Goal: Task Accomplishment & Management: Use online tool/utility

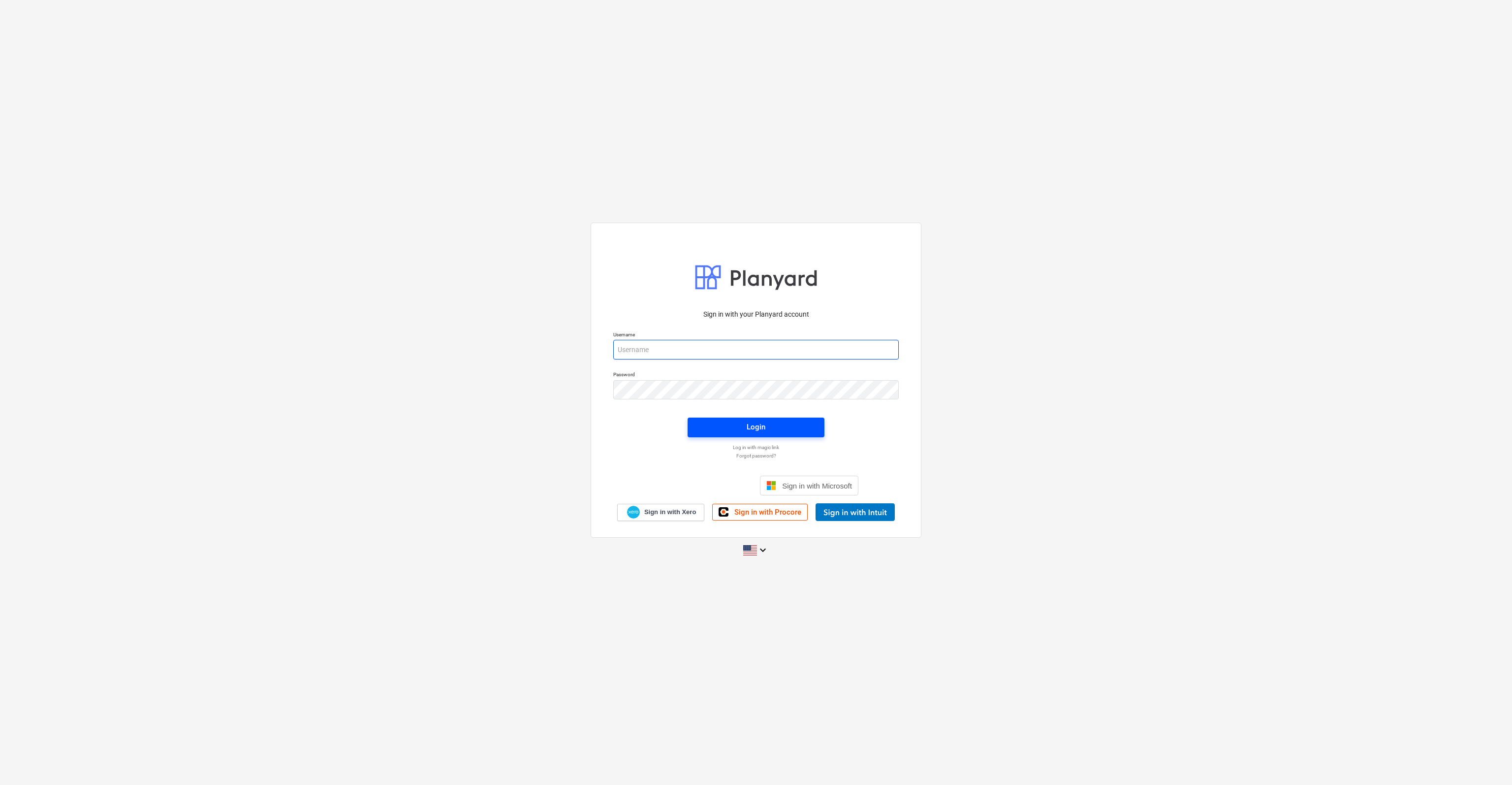
type input "[PERSON_NAME][EMAIL_ADDRESS][DOMAIN_NAME]"
click at [740, 422] on span "Login" at bounding box center [756, 427] width 113 height 13
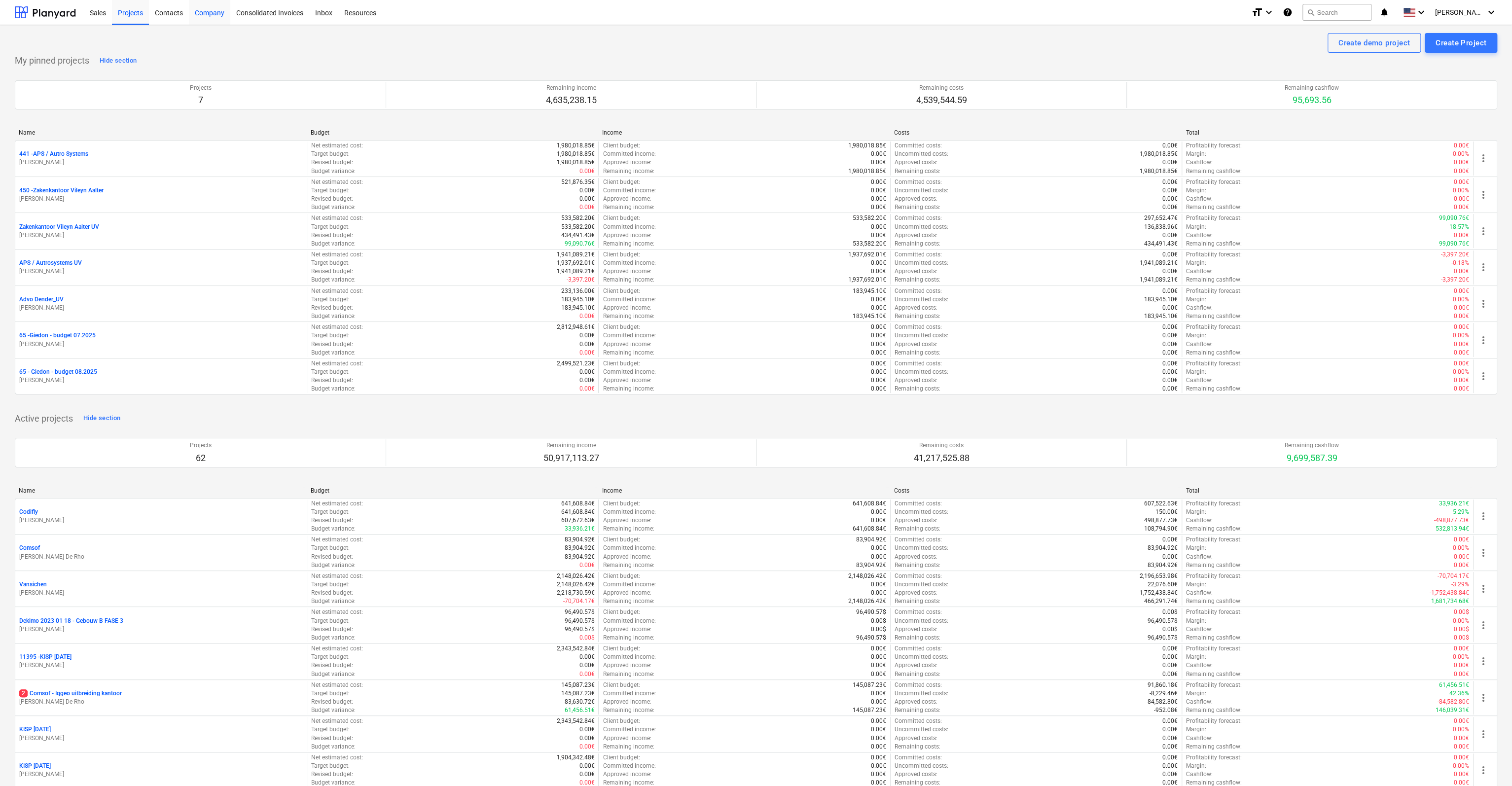
click at [203, 11] on div "Company" at bounding box center [210, 12] width 42 height 25
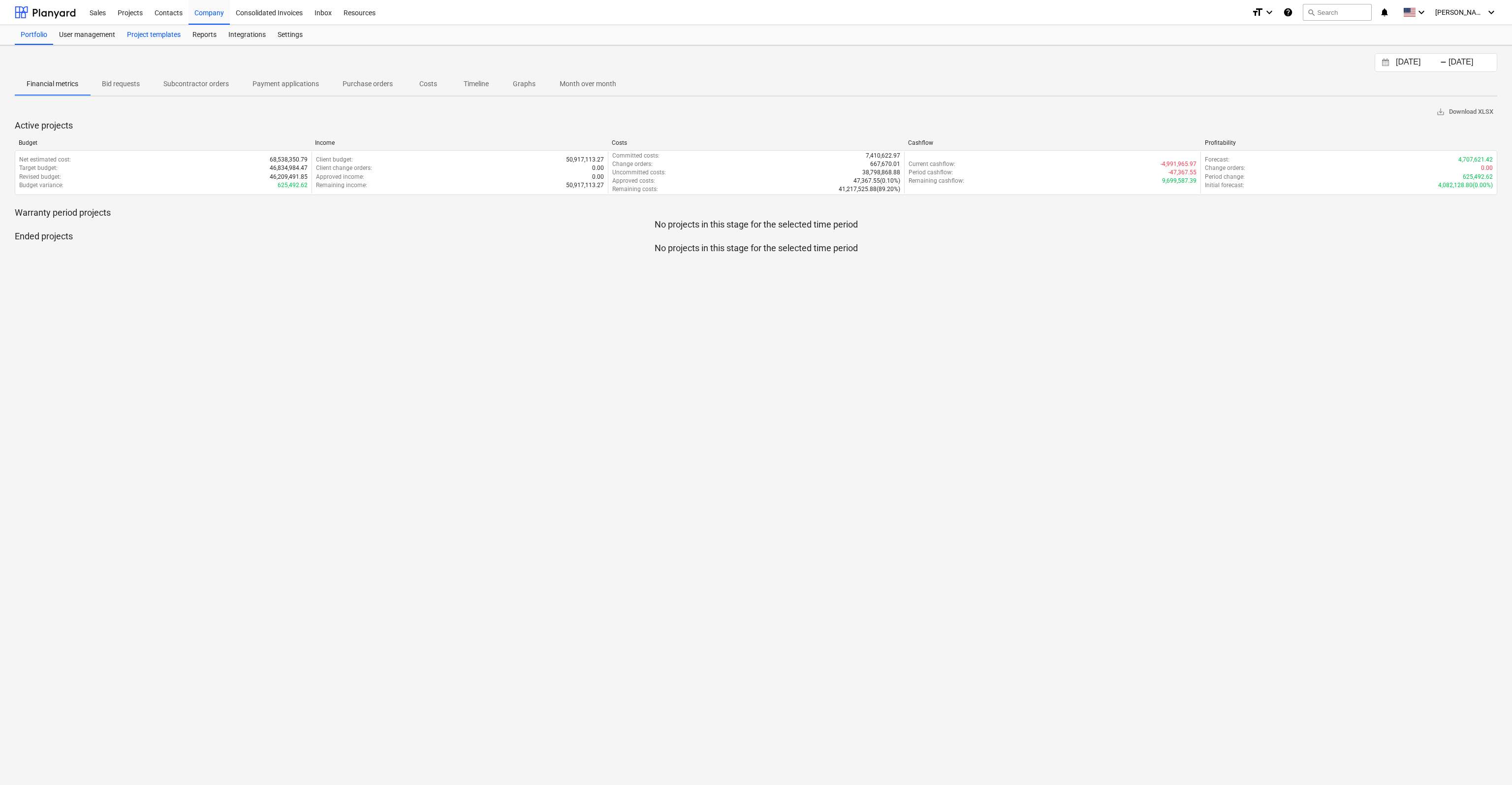
click at [146, 34] on div "Project templates" at bounding box center [153, 35] width 65 height 20
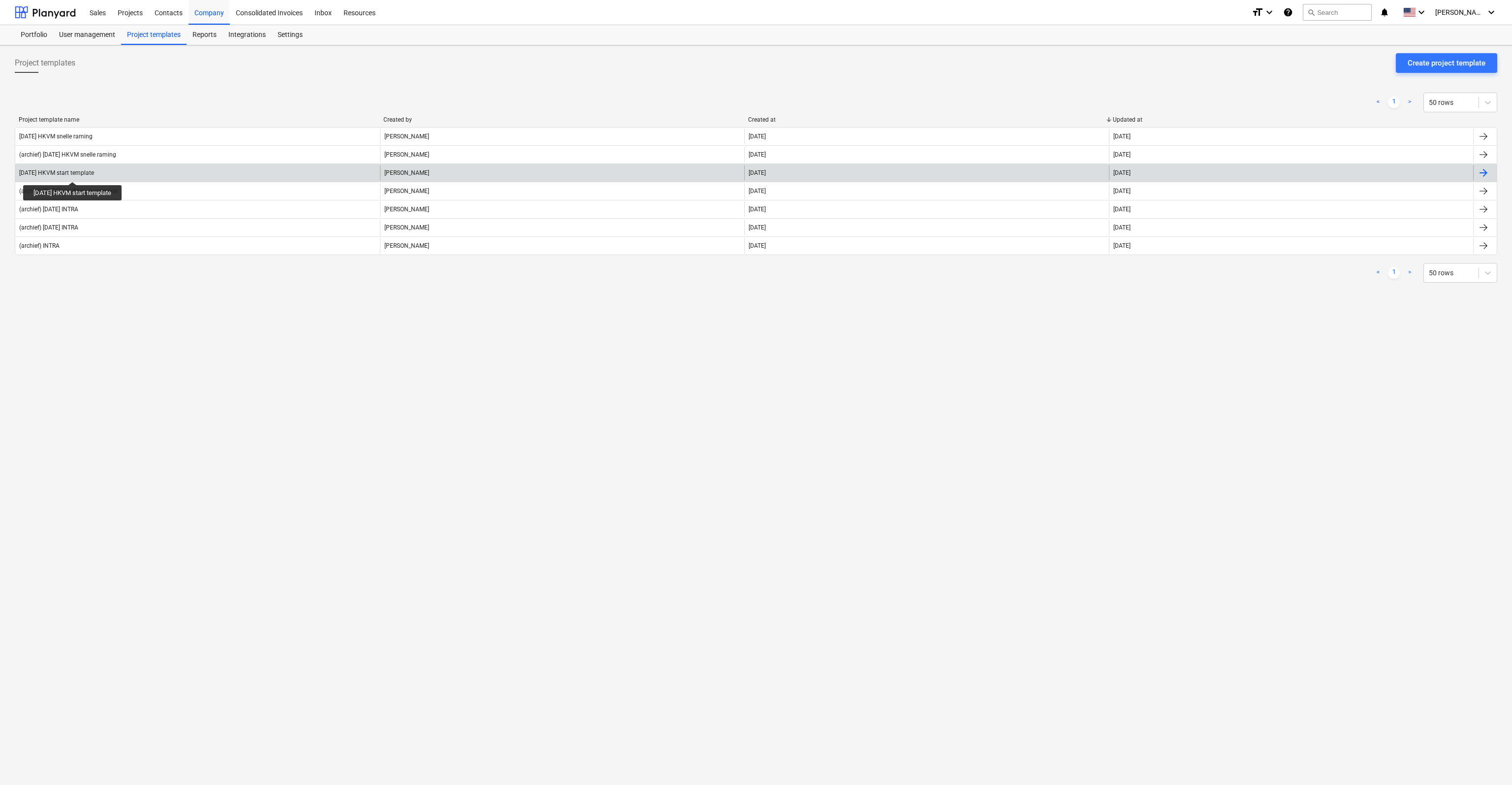
click at [76, 174] on div "[DATE] HKVM start template" at bounding box center [56, 173] width 75 height 7
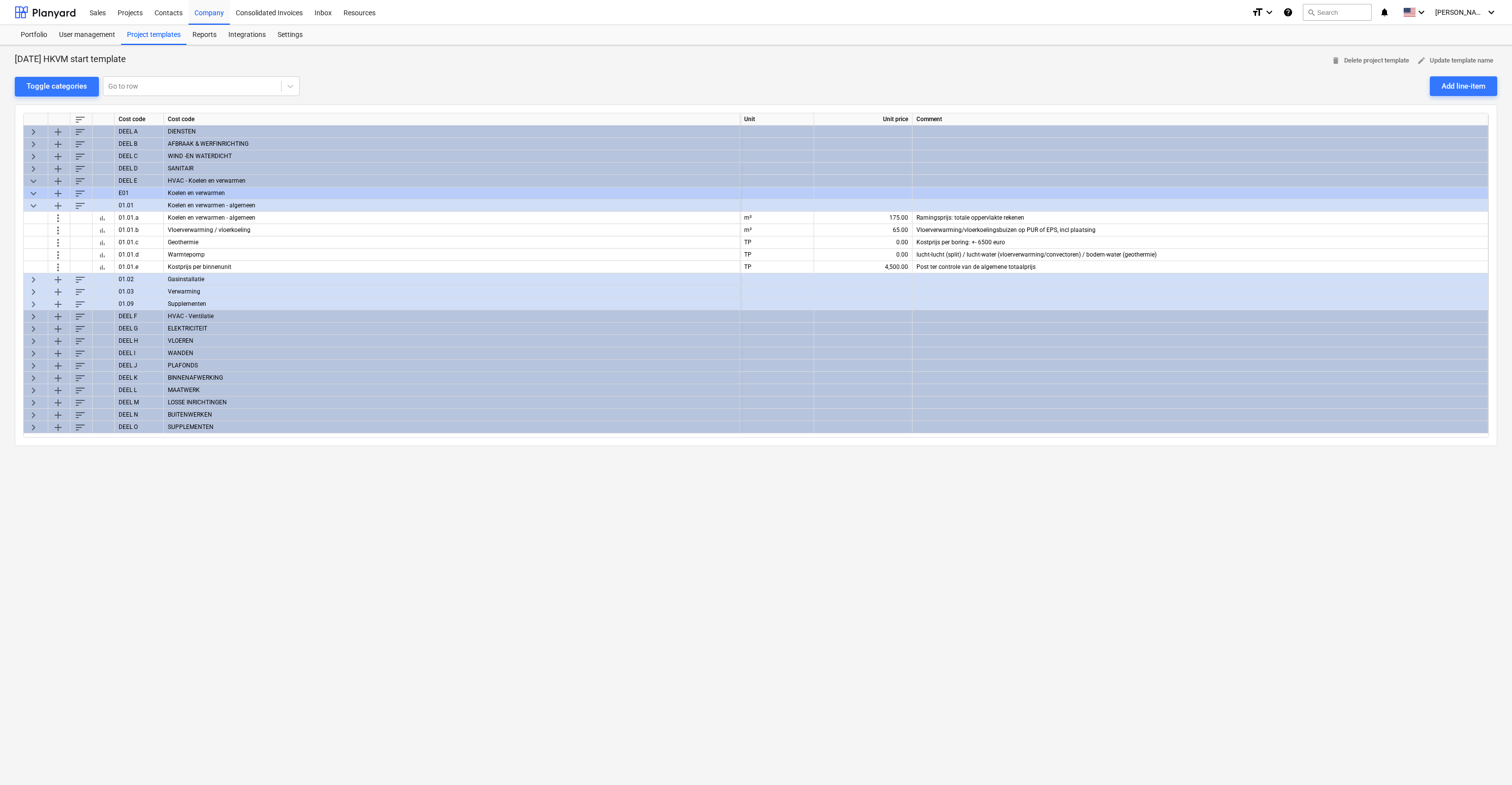
click at [177, 317] on div "HVAC - Ventilatie" at bounding box center [452, 316] width 576 height 12
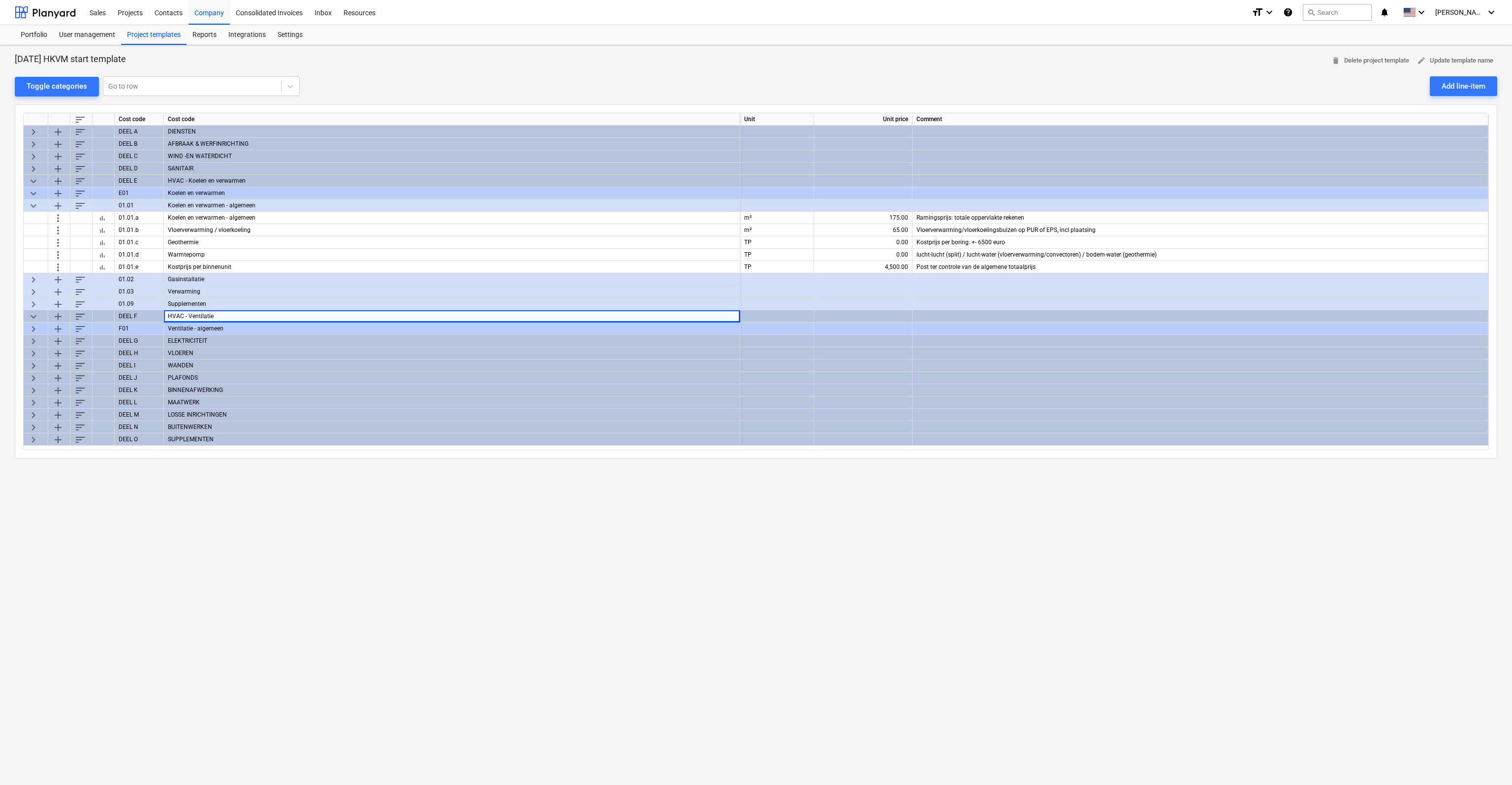
click at [179, 332] on div "Ventilatie - algemeen" at bounding box center [452, 329] width 576 height 12
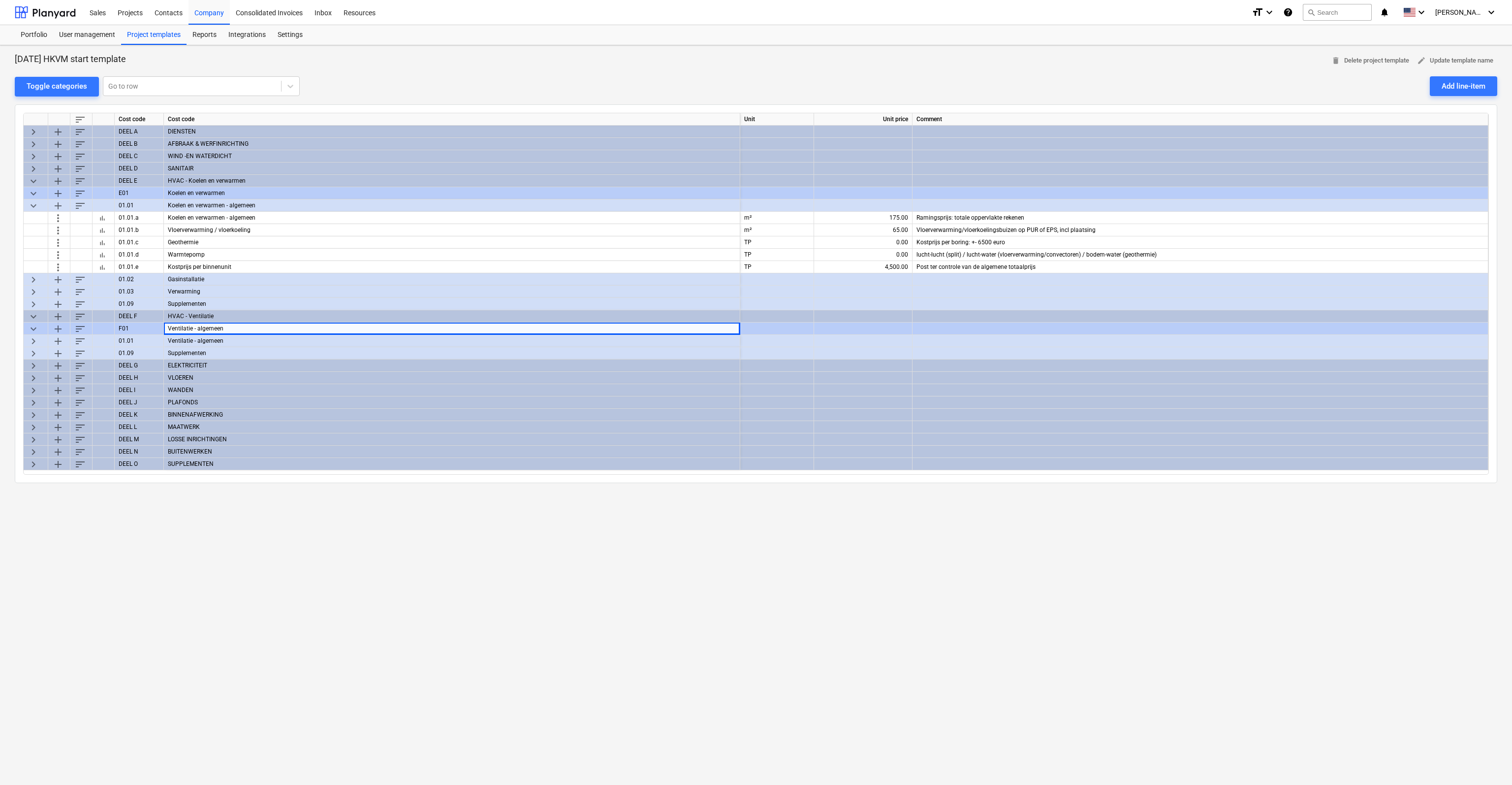
click at [181, 340] on div "Ventilatie - algemeen" at bounding box center [452, 341] width 576 height 12
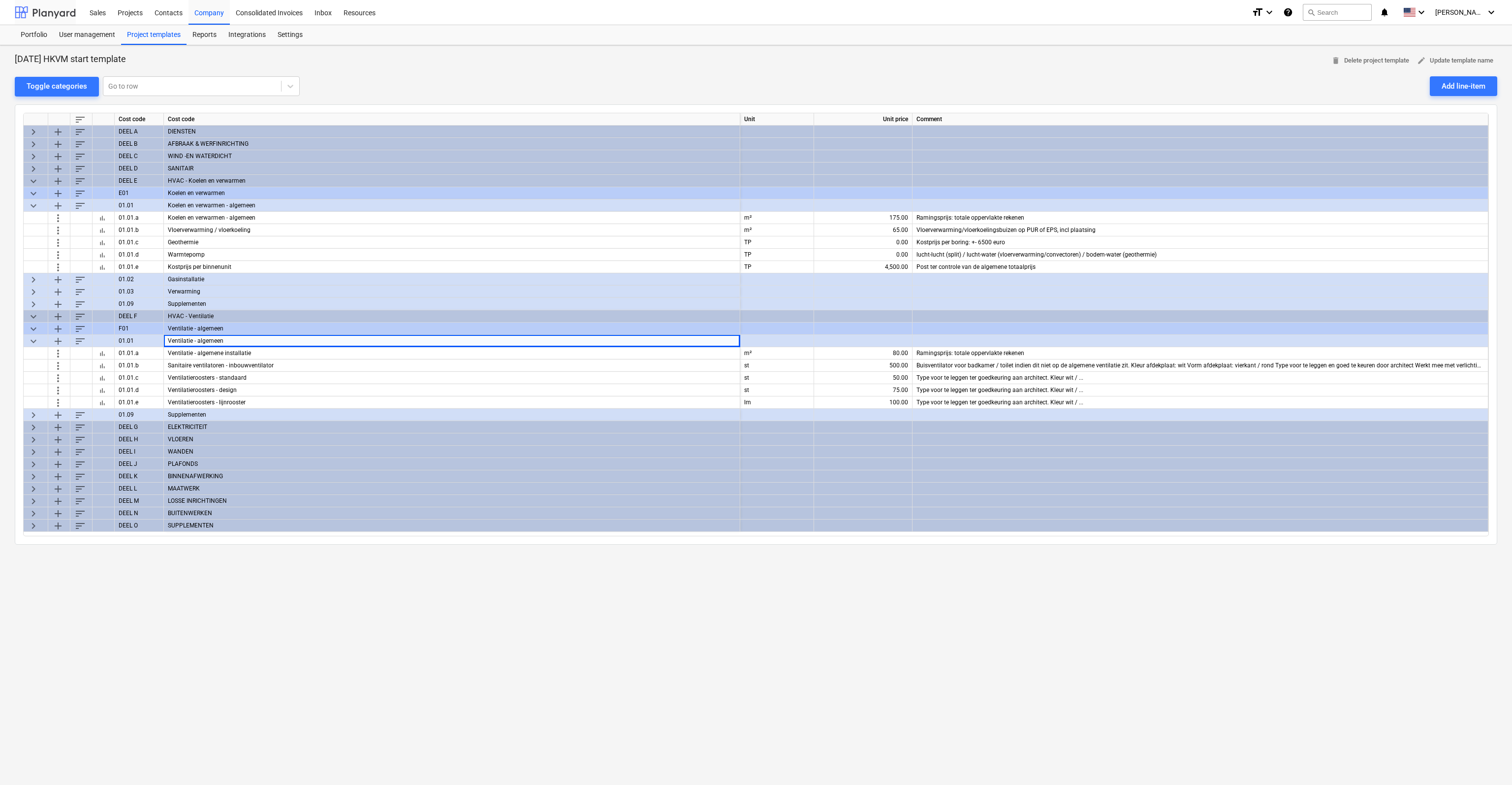
click at [44, 8] on div at bounding box center [45, 12] width 61 height 25
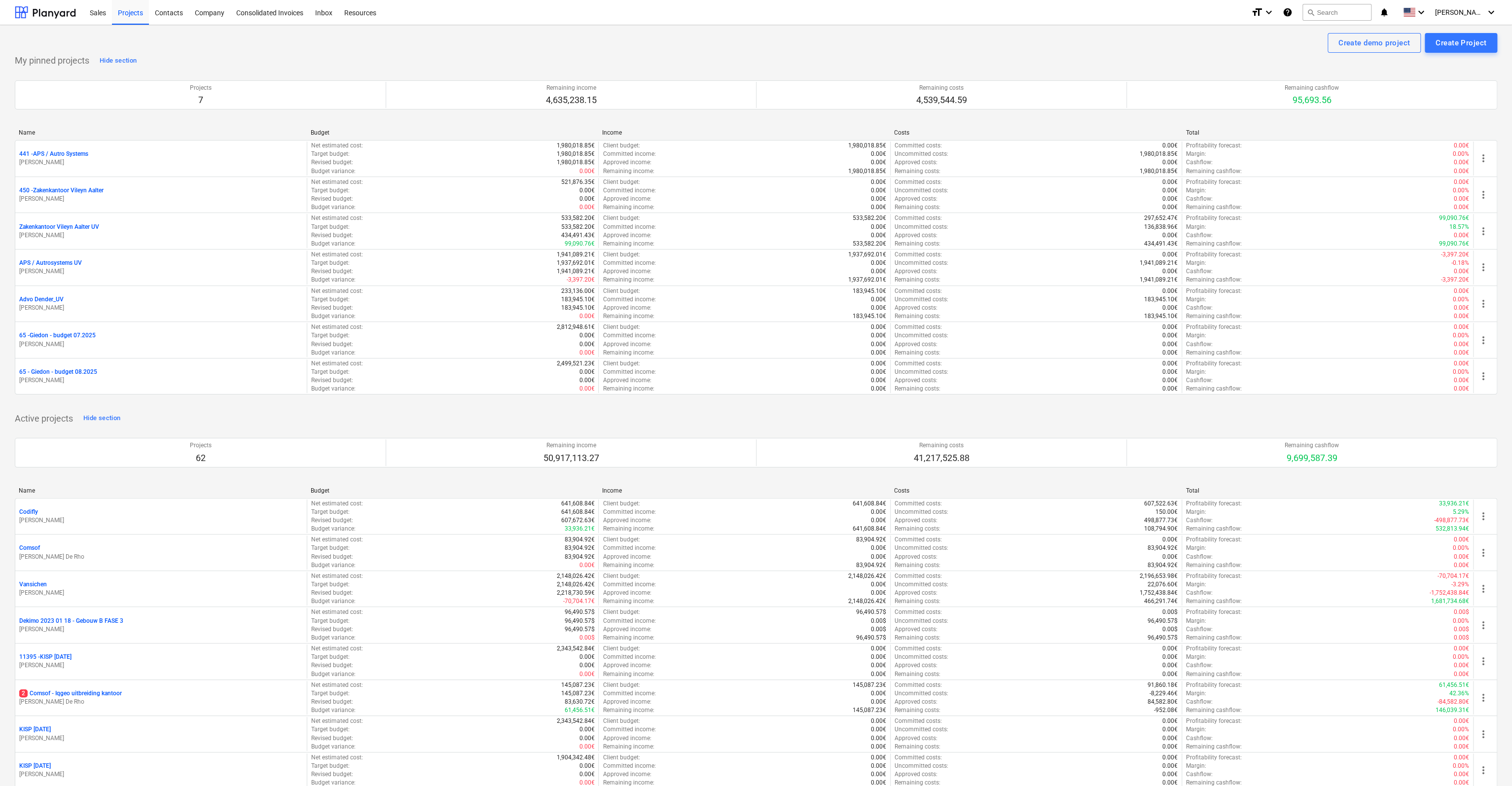
click at [696, 49] on div "Create demo project Create Project" at bounding box center [756, 43] width 1482 height 20
click at [26, 487] on div "Name" at bounding box center [160, 490] width 284 height 7
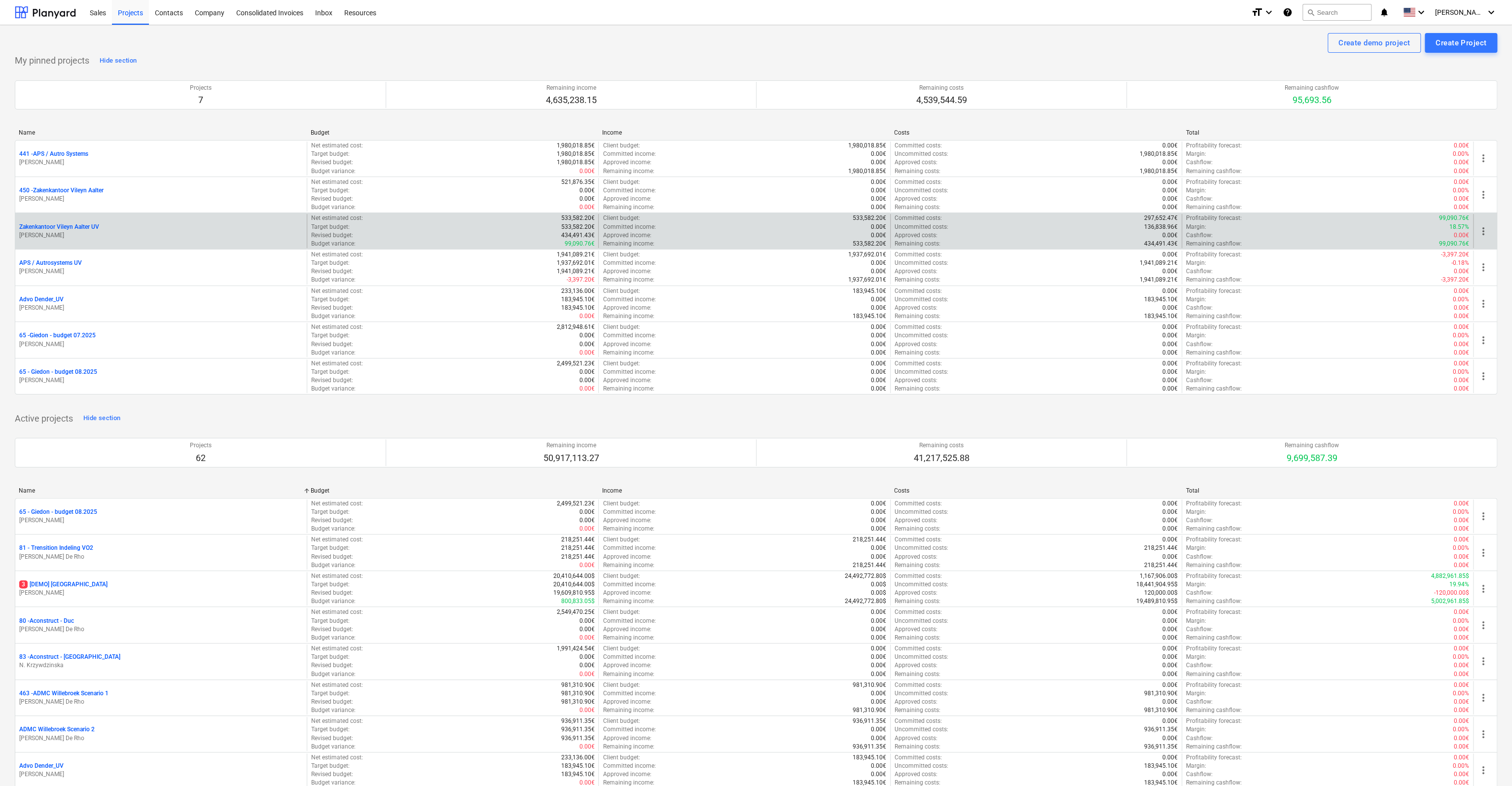
click at [42, 225] on p "Zakenkantoor Vileyn Aalter UV" at bounding box center [59, 226] width 80 height 8
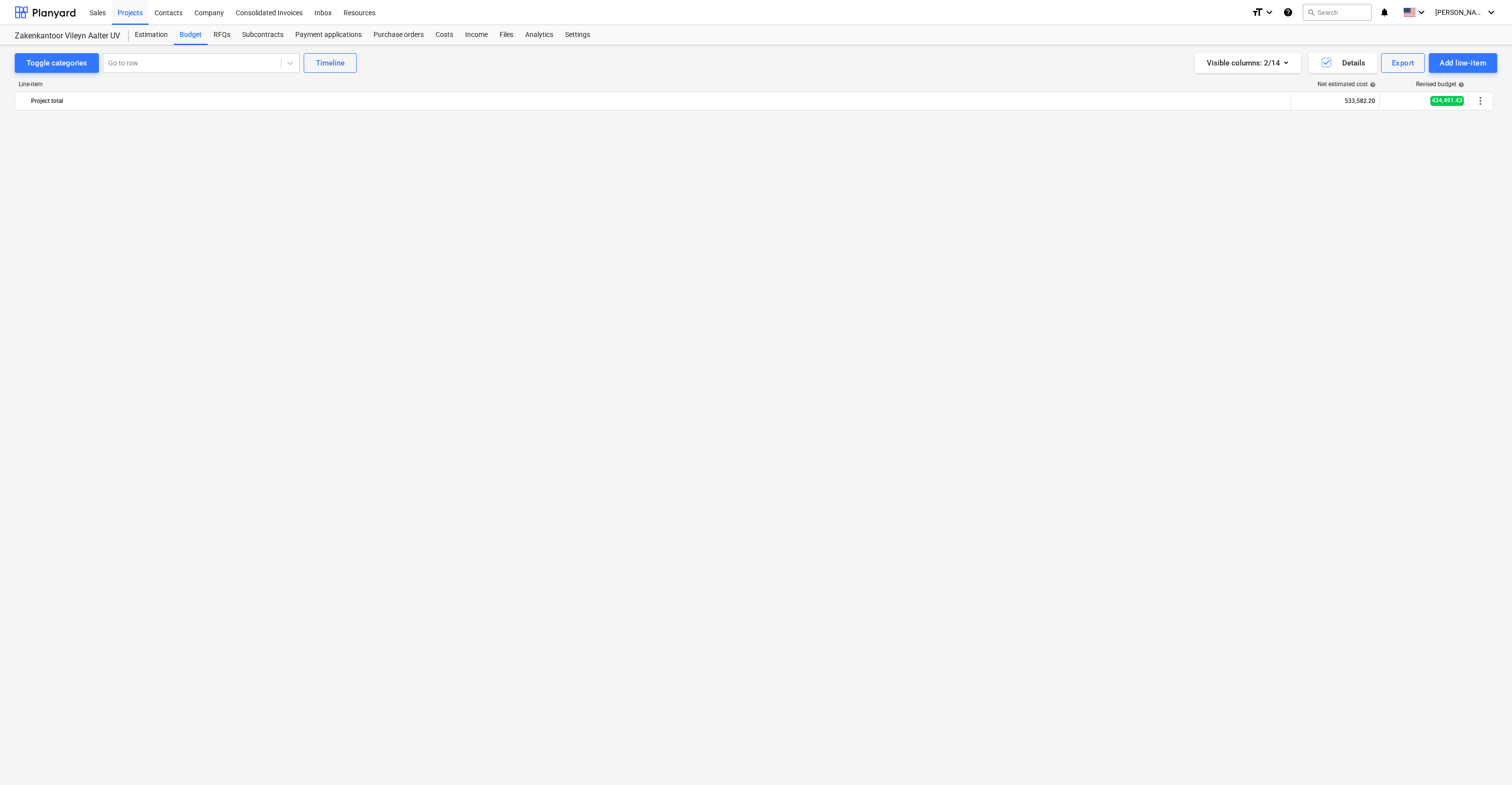
scroll to position [3610, 0]
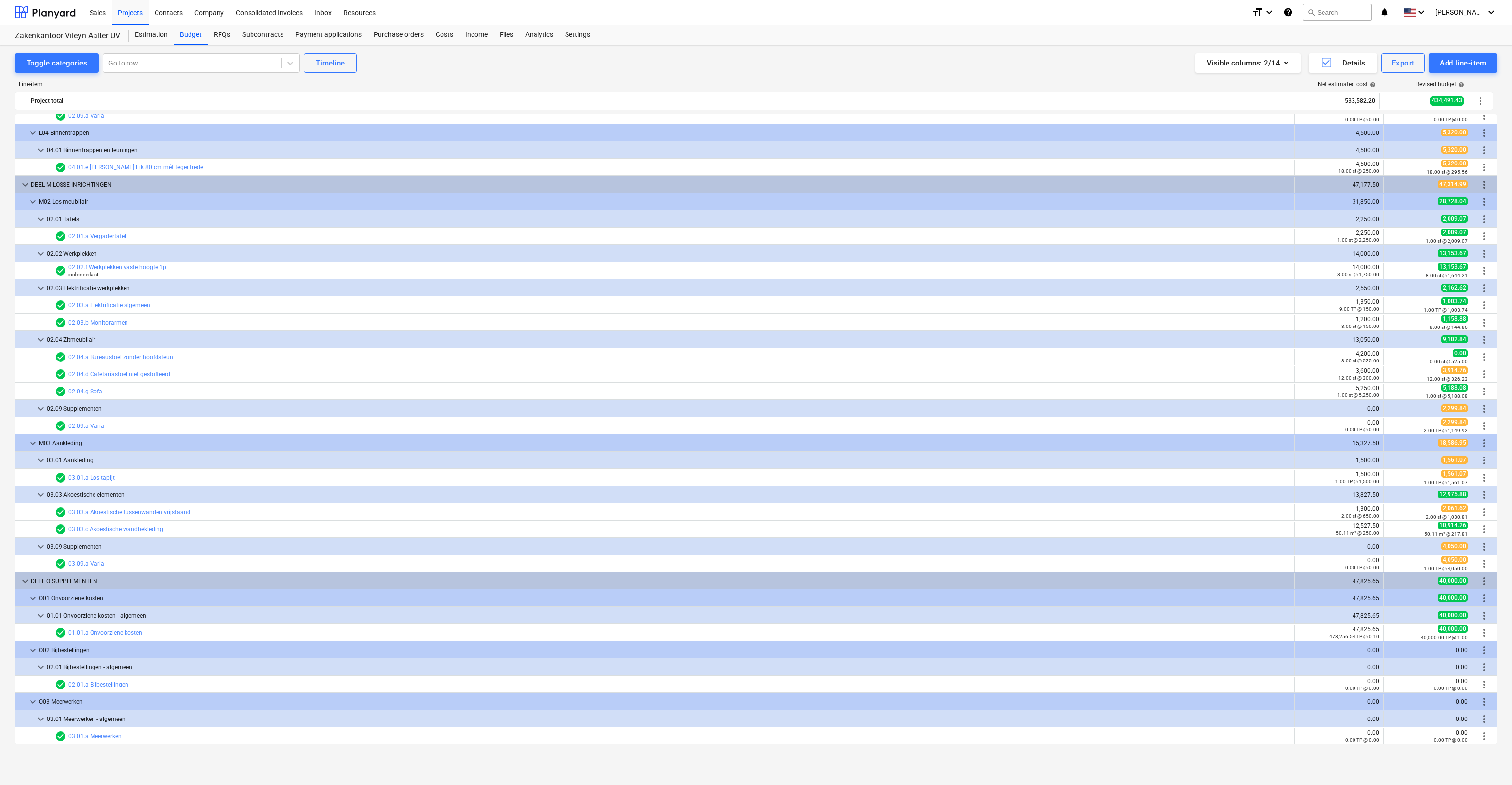
click at [10, 525] on div "Toggle categories Go to row Timeline Visible columns : 2/14 Details Export Add …" at bounding box center [756, 404] width 1512 height 719
click at [222, 37] on div "RFQs" at bounding box center [222, 35] width 29 height 20
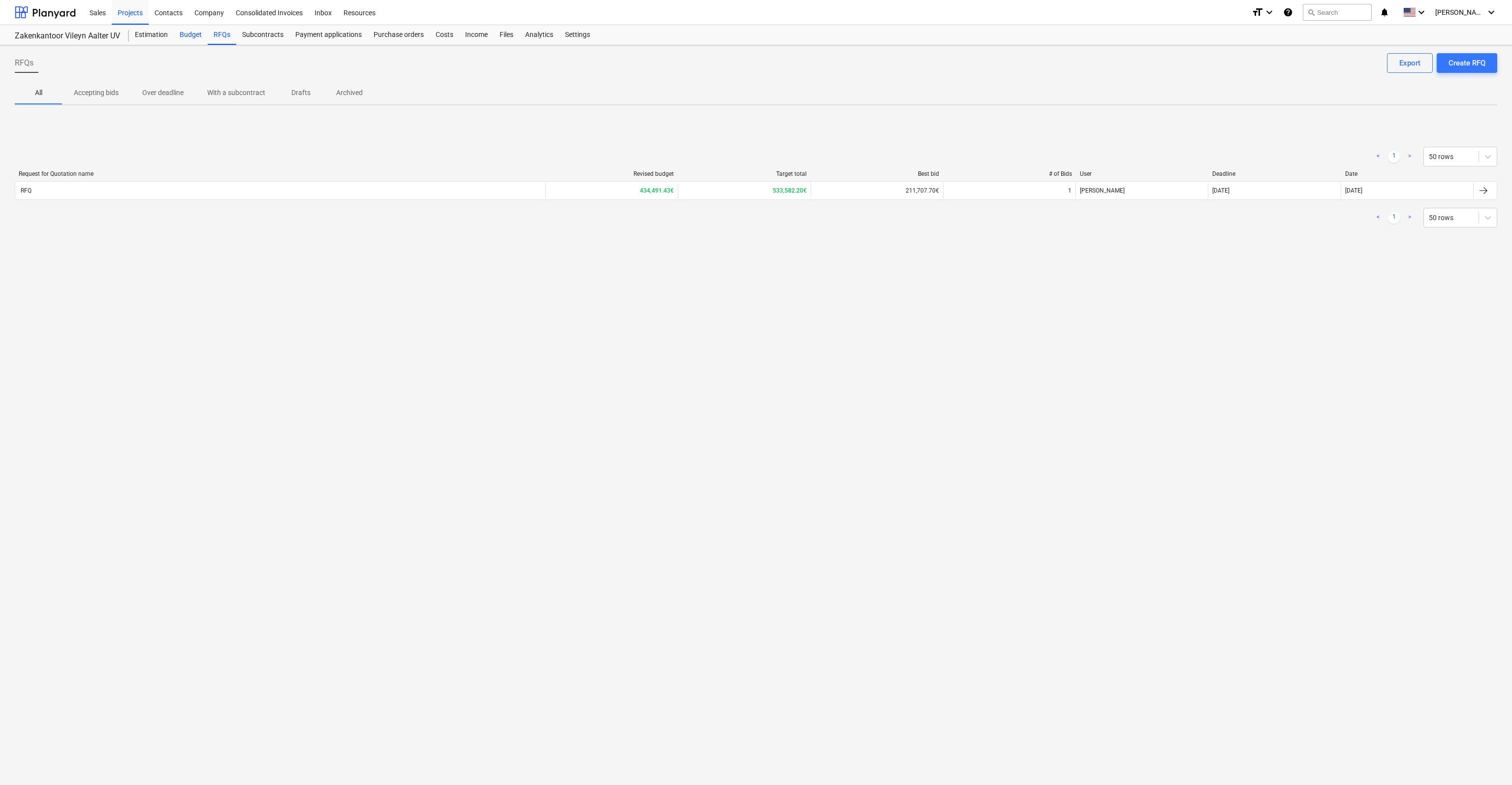
click at [189, 34] on div "Budget" at bounding box center [191, 35] width 34 height 20
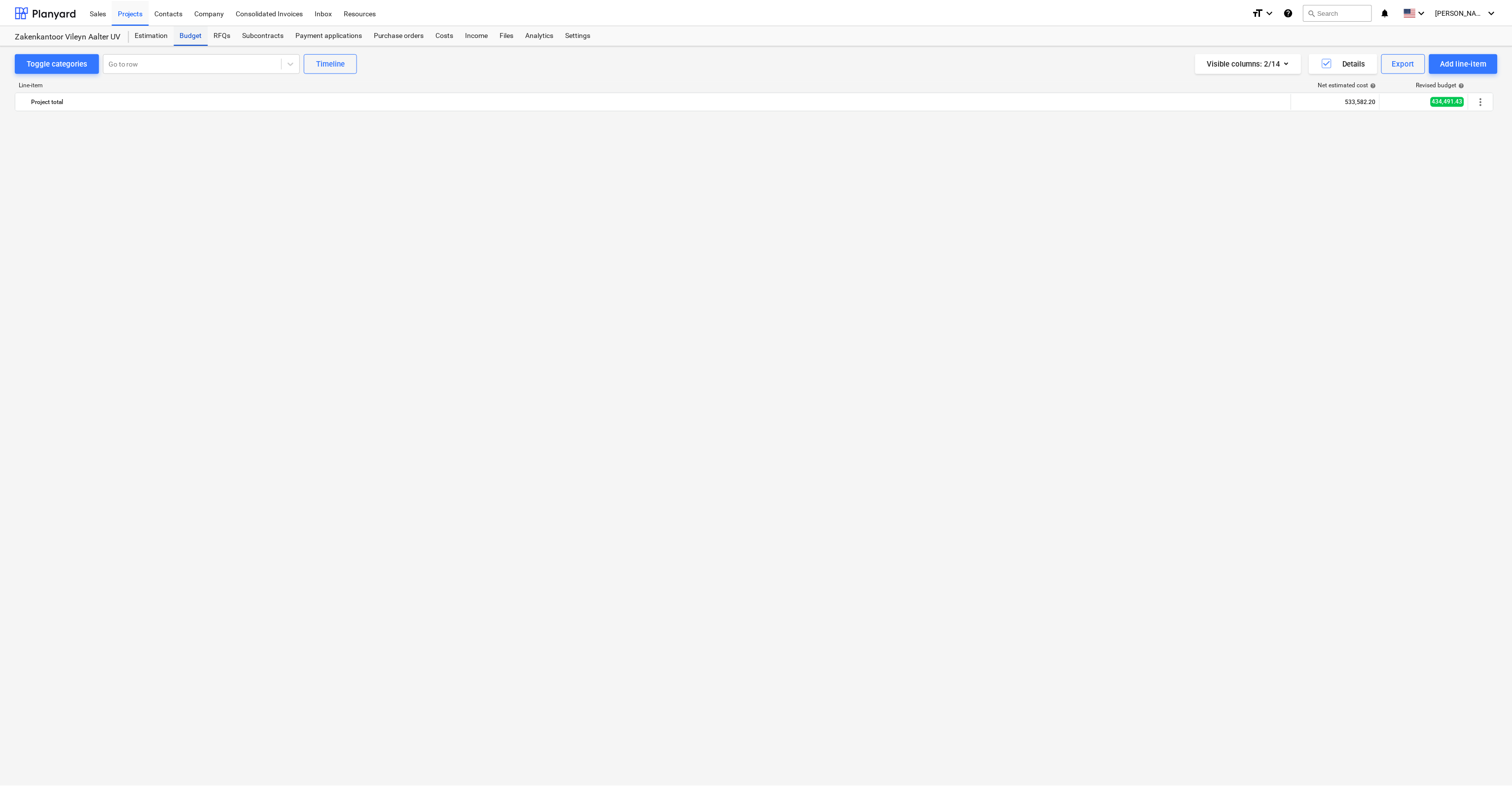
scroll to position [3614, 0]
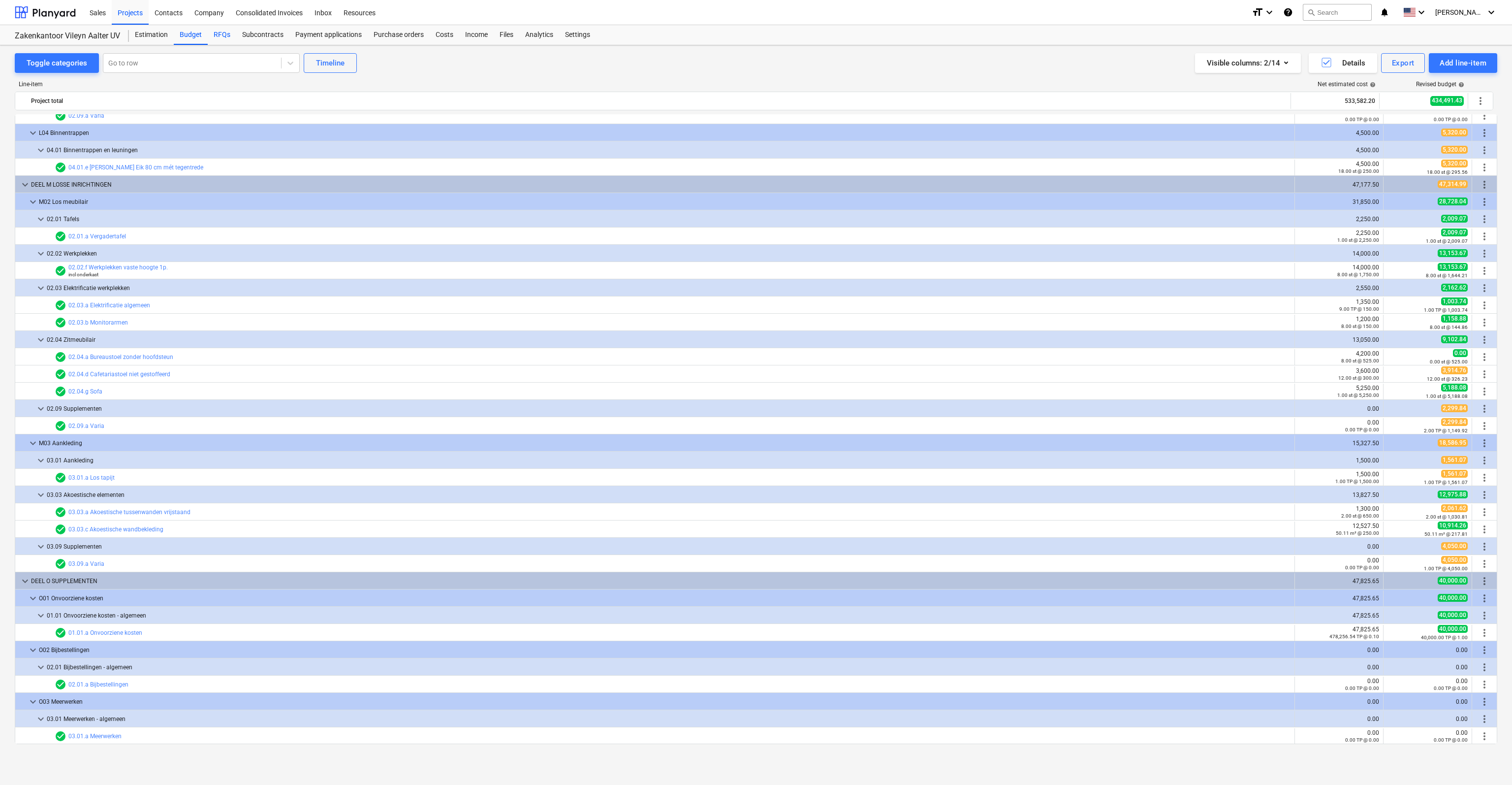
click at [220, 31] on div "RFQs" at bounding box center [222, 35] width 29 height 20
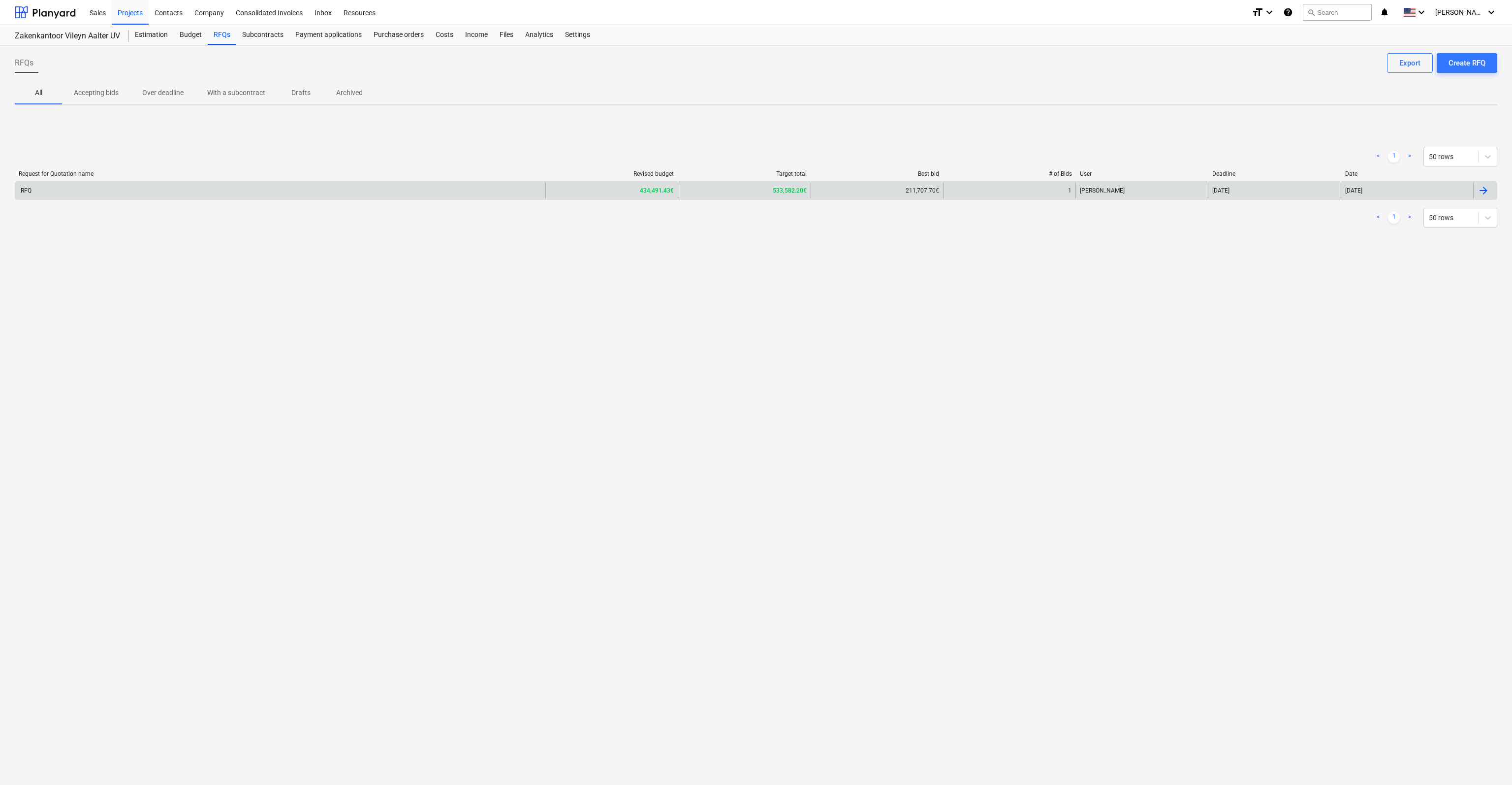
click at [53, 196] on div "RFQ" at bounding box center [281, 190] width 530 height 16
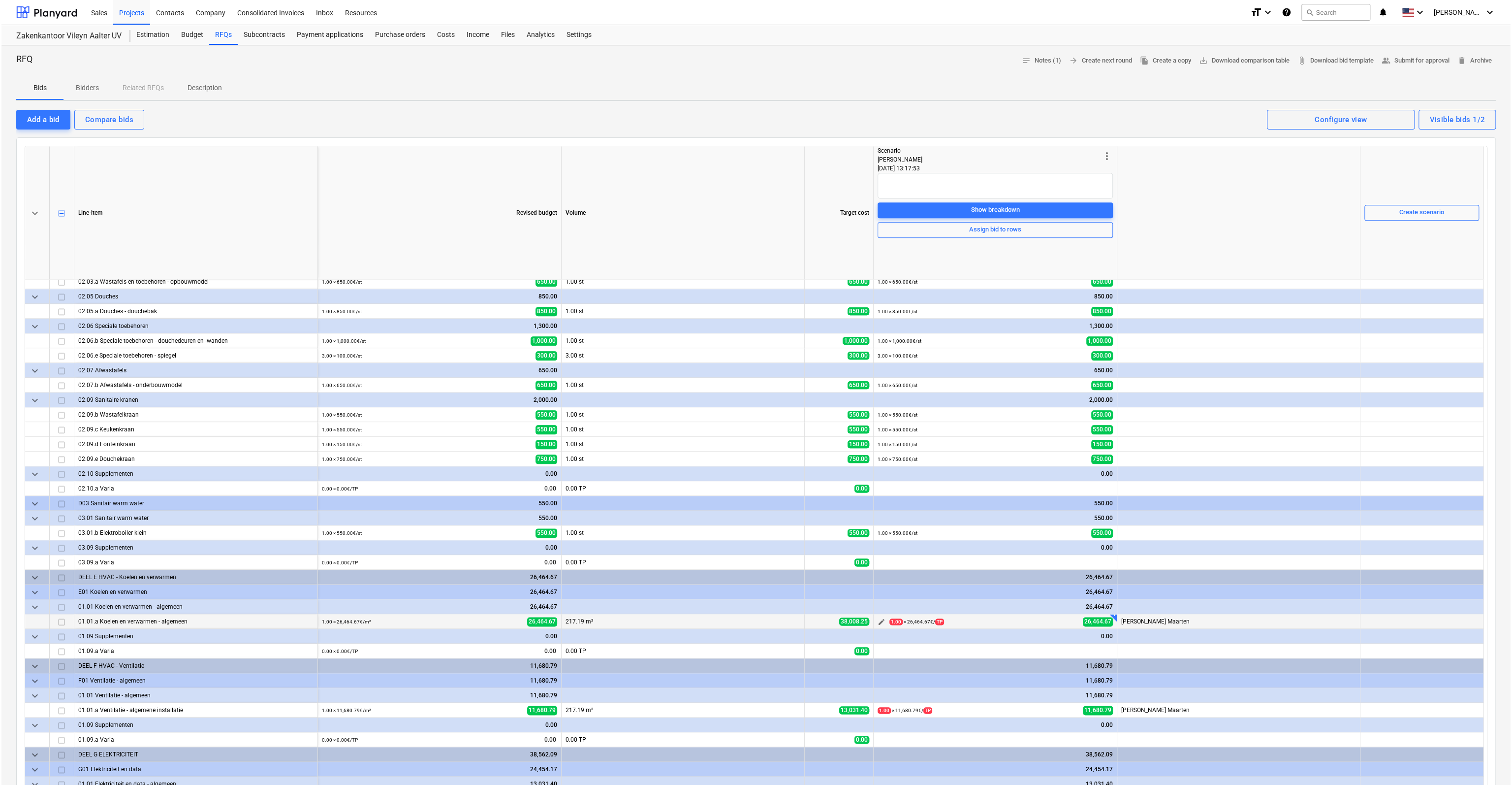
scroll to position [1132, 0]
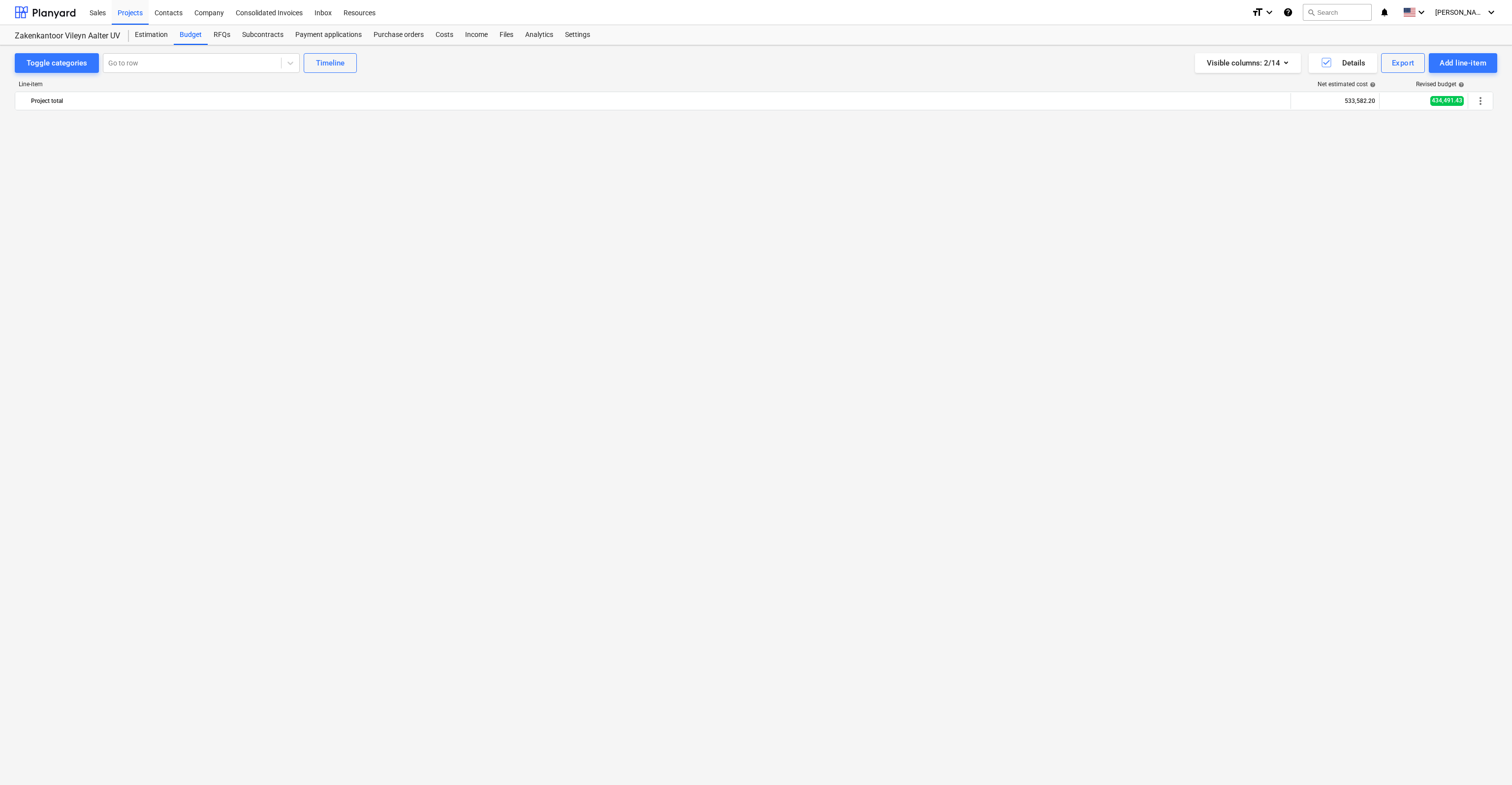
scroll to position [3610, 0]
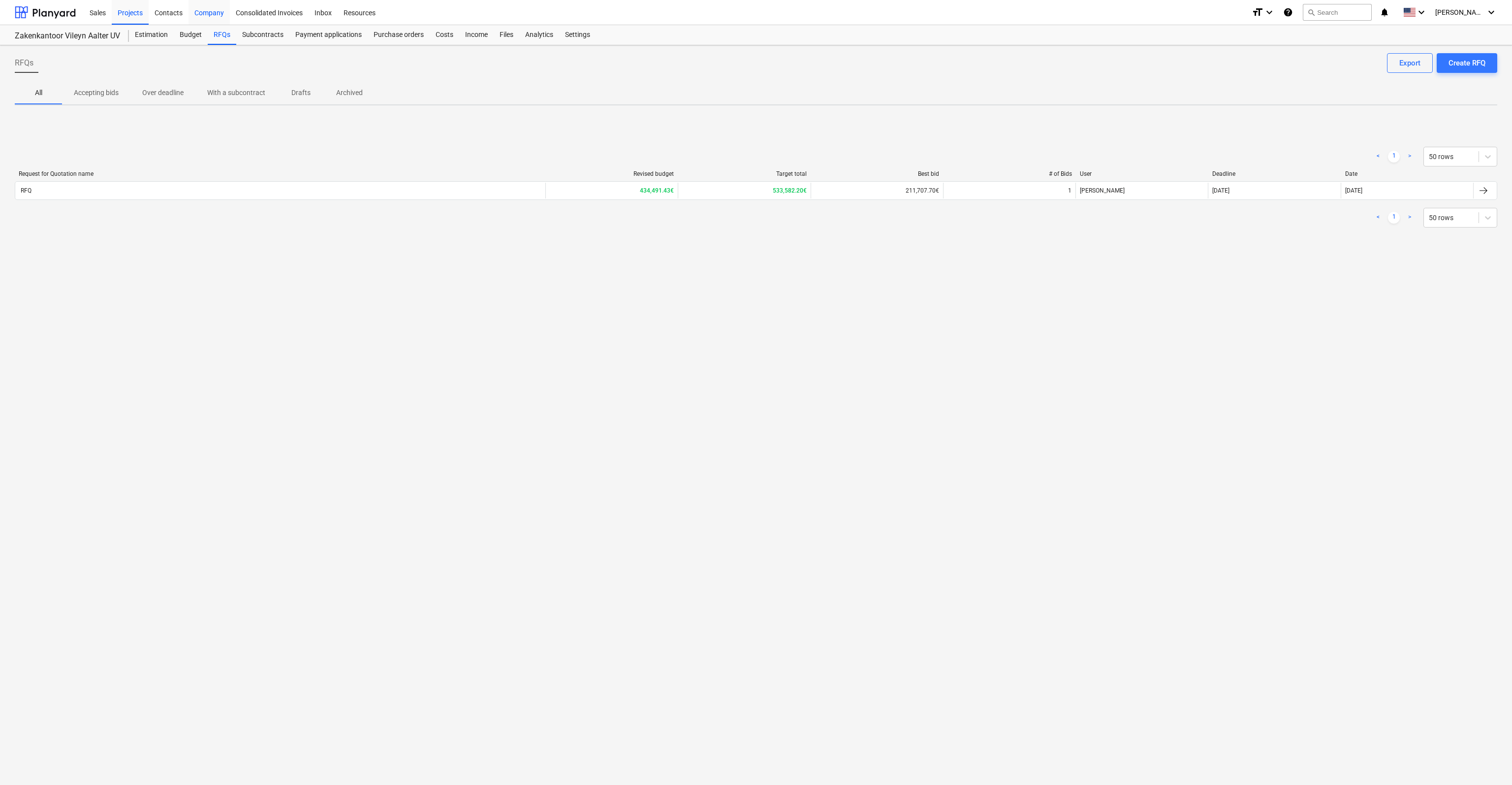
click at [53, 16] on div at bounding box center [45, 12] width 61 height 25
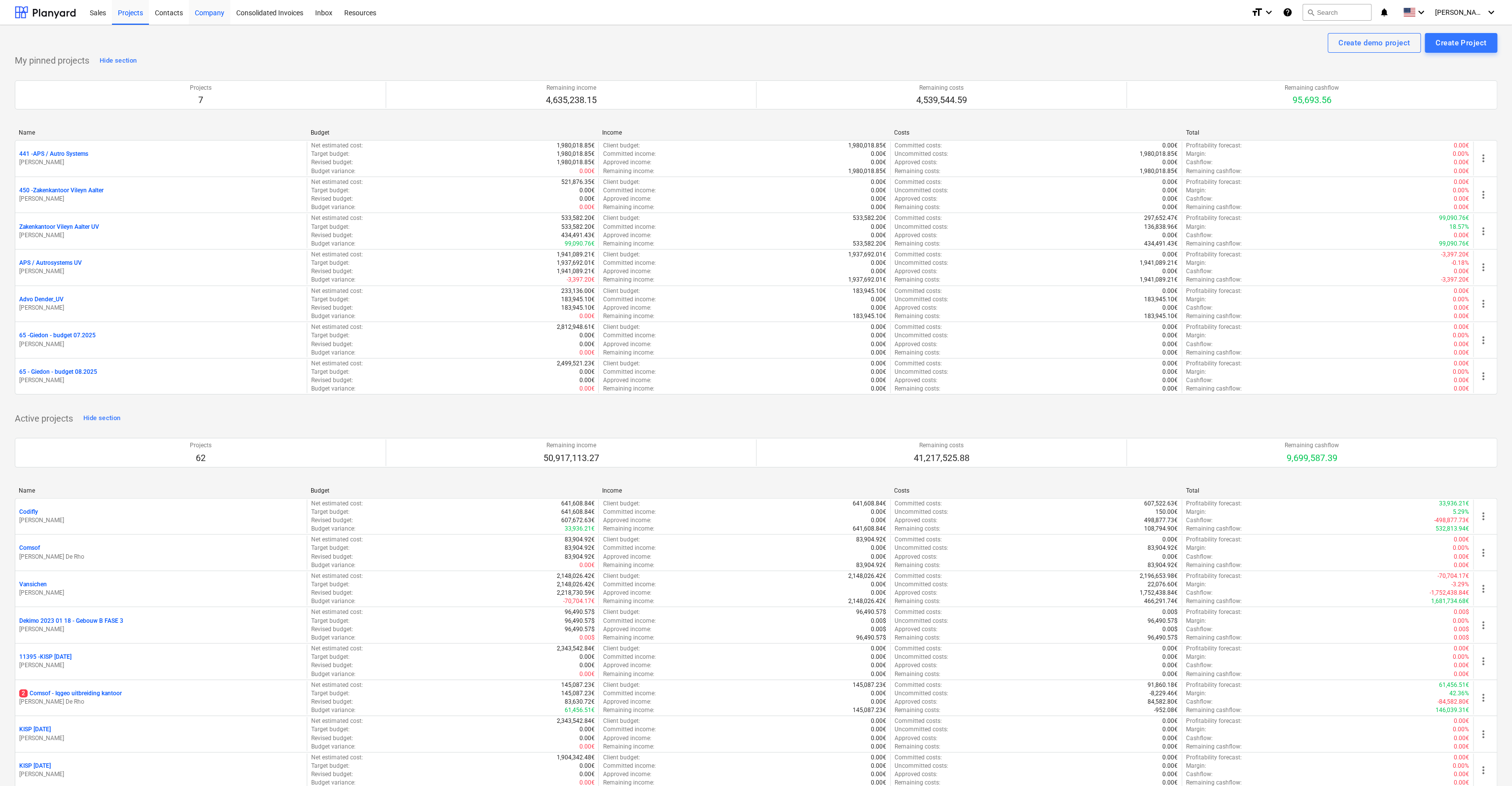
click at [208, 12] on div "Company" at bounding box center [210, 12] width 42 height 25
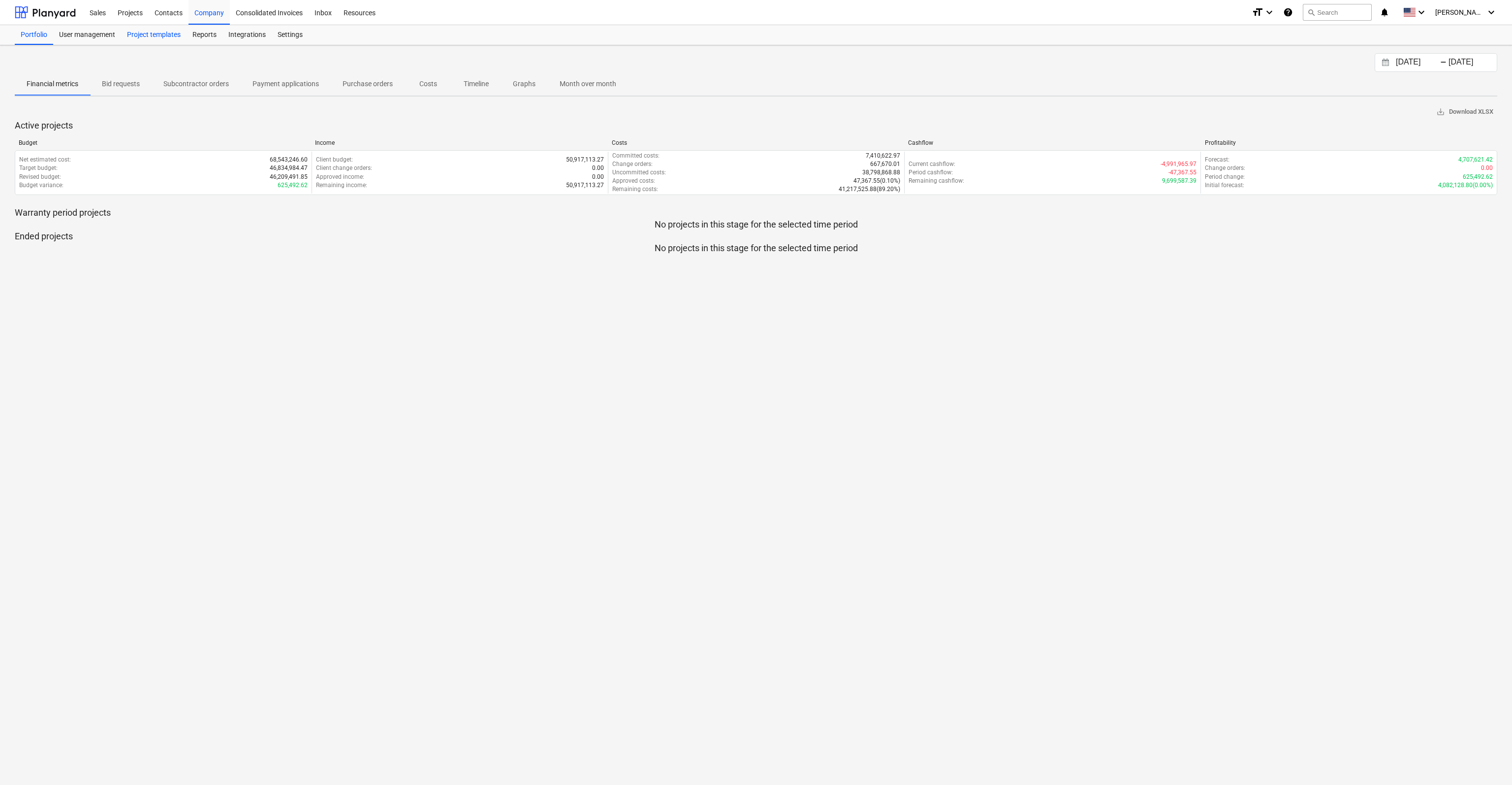
click at [155, 34] on div "Project templates" at bounding box center [153, 35] width 65 height 20
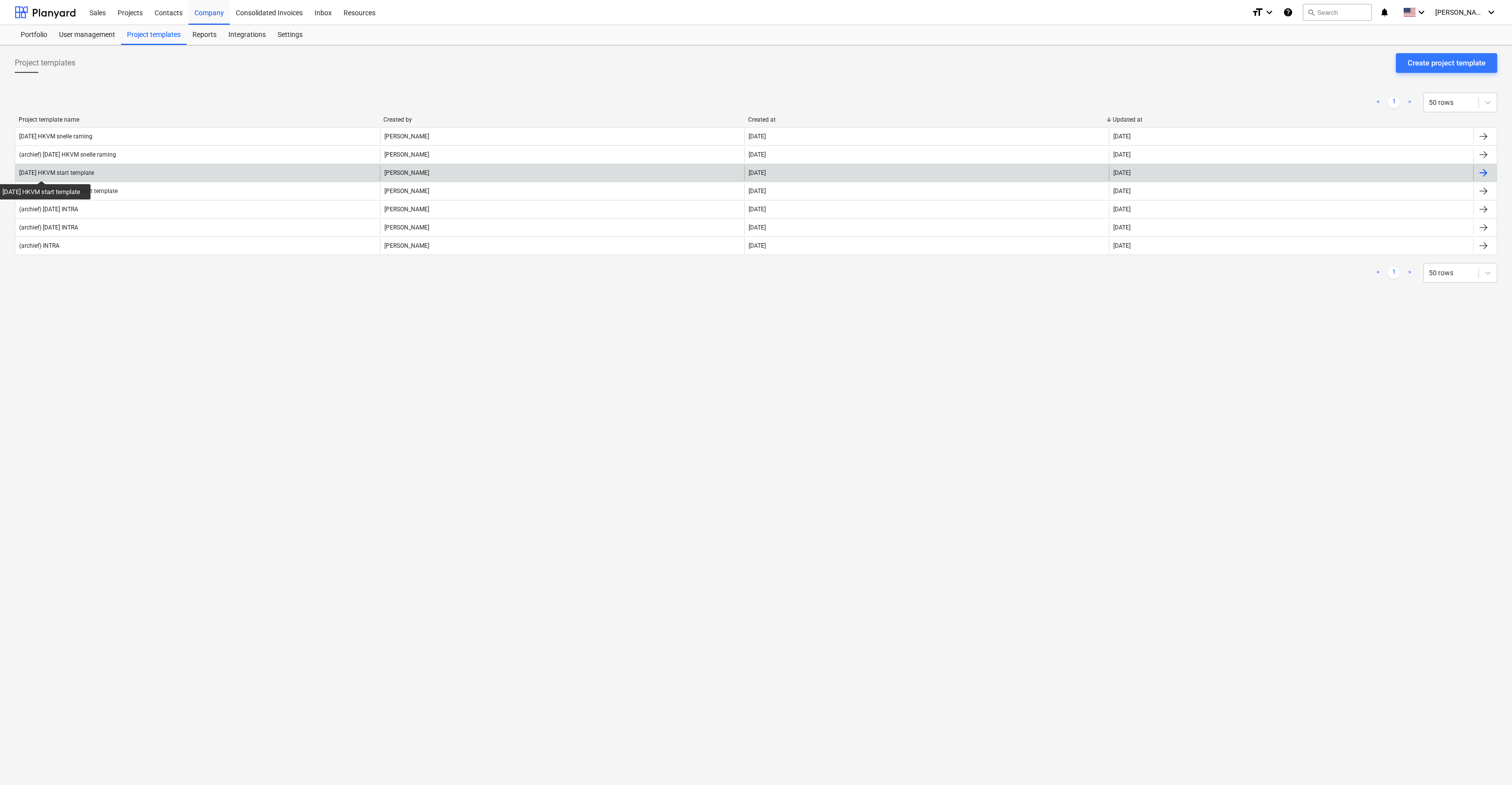
click at [48, 172] on div "[DATE] HKVM start template" at bounding box center [56, 173] width 75 height 7
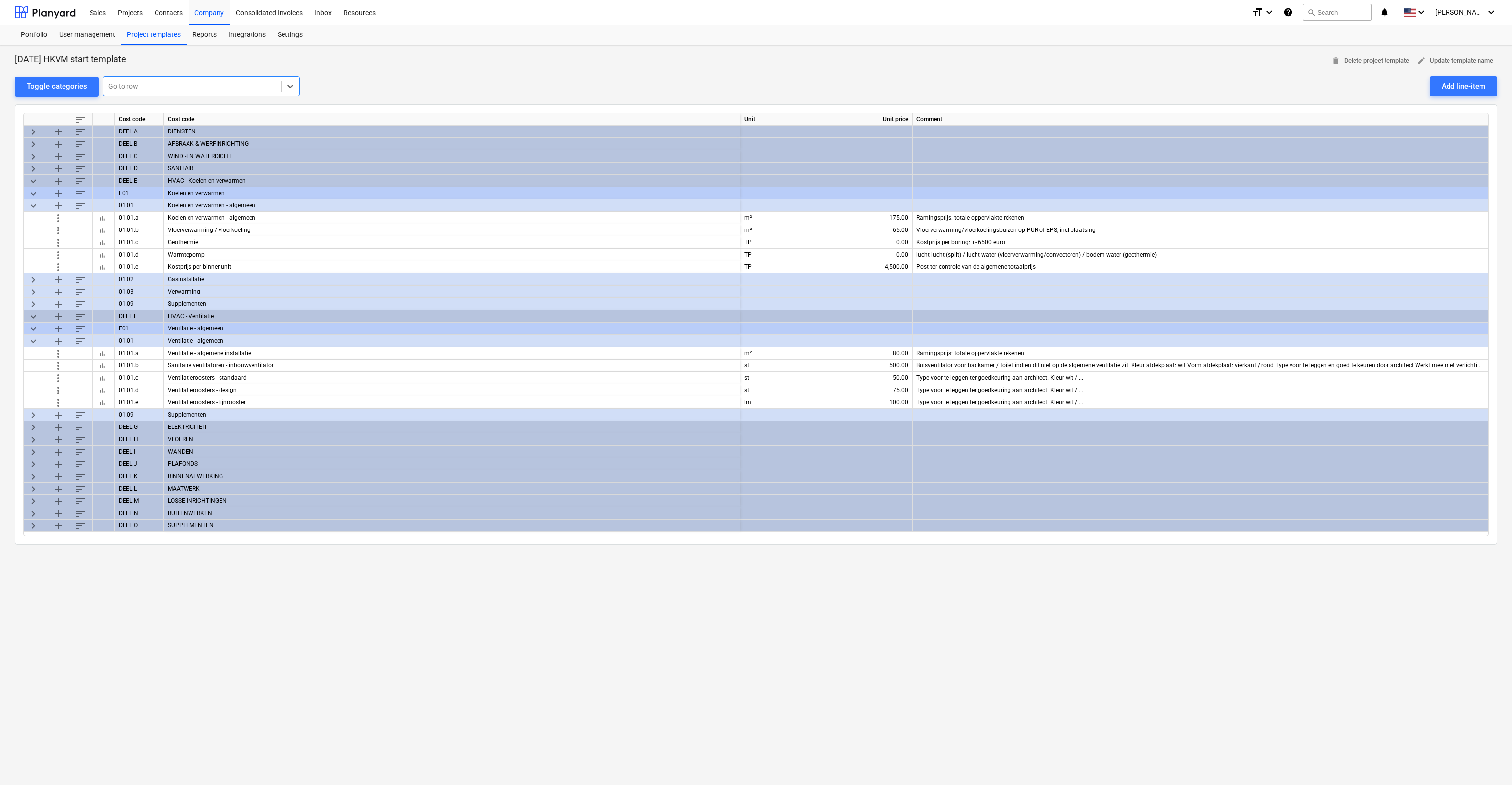
click at [30, 427] on span "keyboard_arrow_right" at bounding box center [33, 427] width 12 height 12
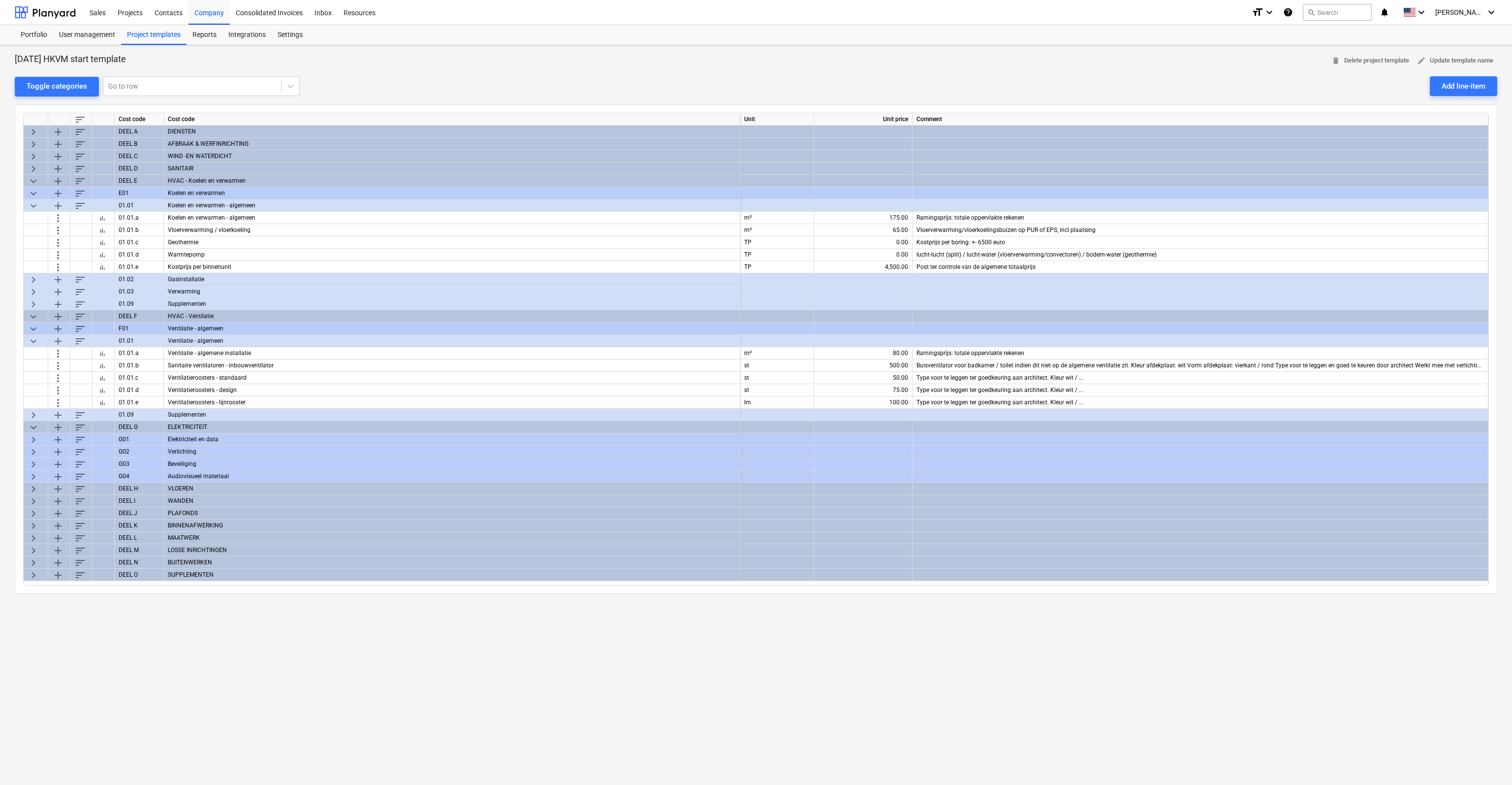
click at [34, 438] on span "keyboard_arrow_right" at bounding box center [33, 439] width 12 height 12
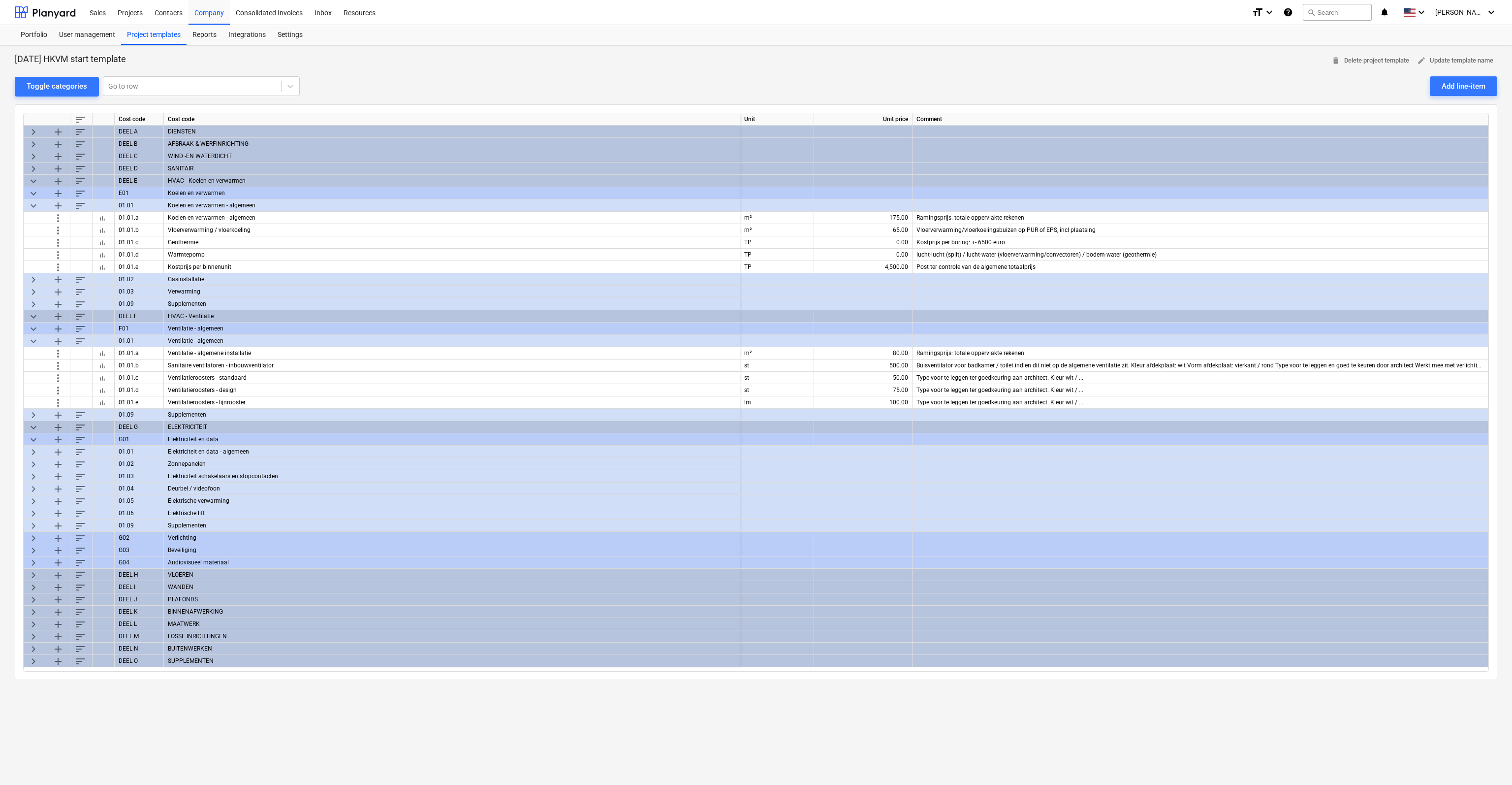
click at [35, 538] on span "keyboard_arrow_right" at bounding box center [33, 537] width 12 height 12
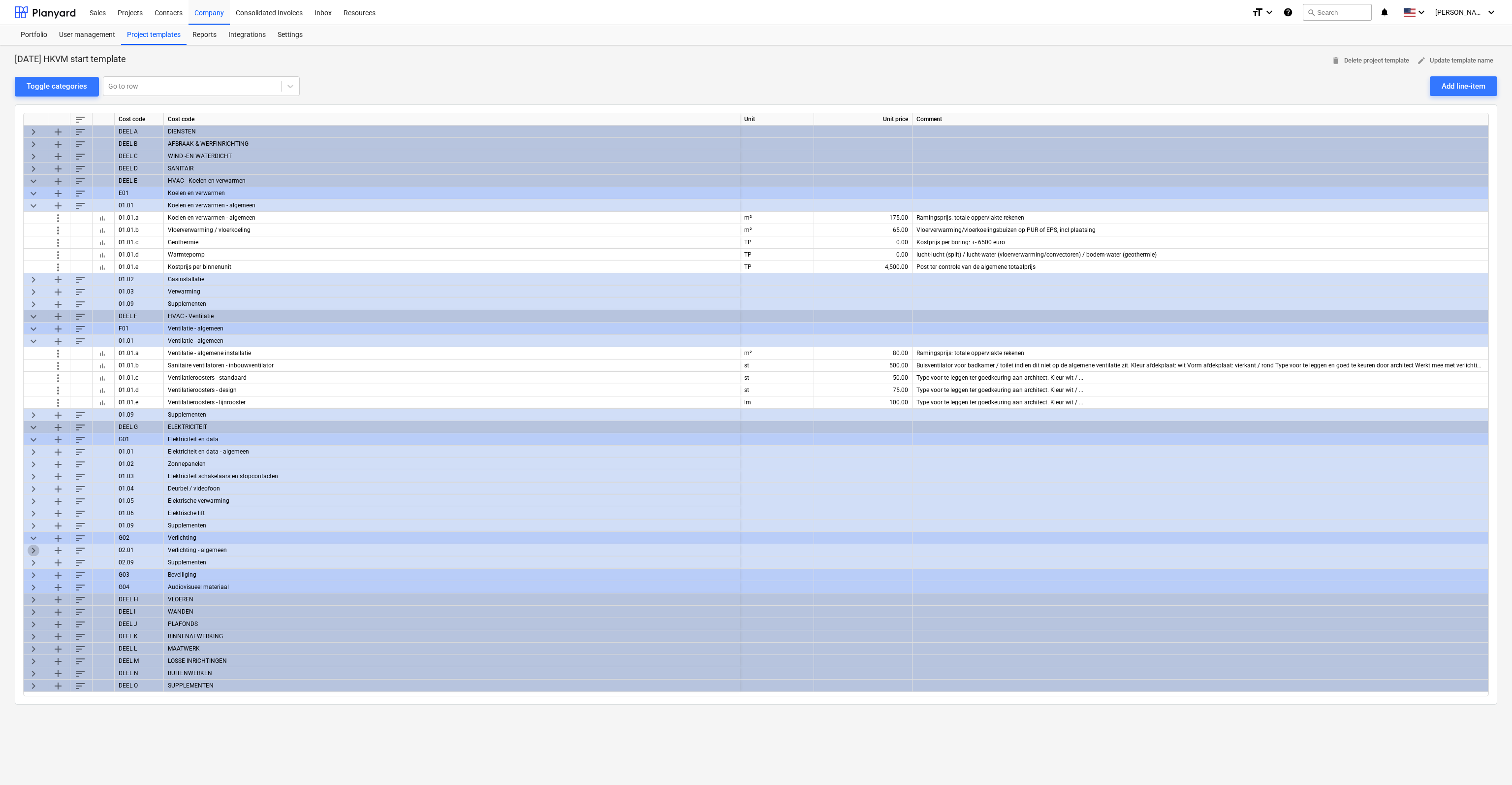
click at [34, 550] on span "keyboard_arrow_right" at bounding box center [33, 550] width 12 height 12
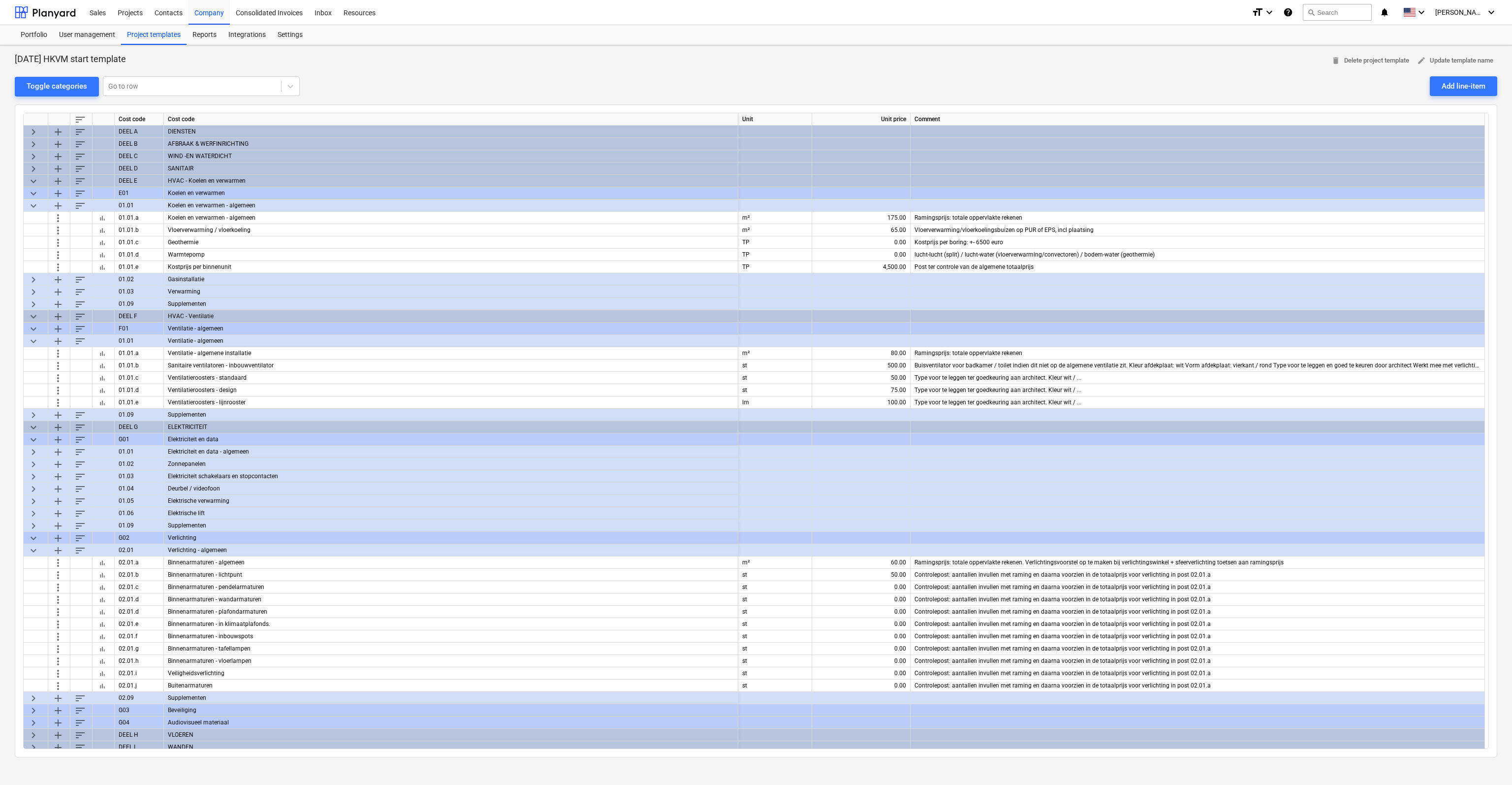
click at [32, 450] on span "keyboard_arrow_right" at bounding box center [33, 451] width 12 height 12
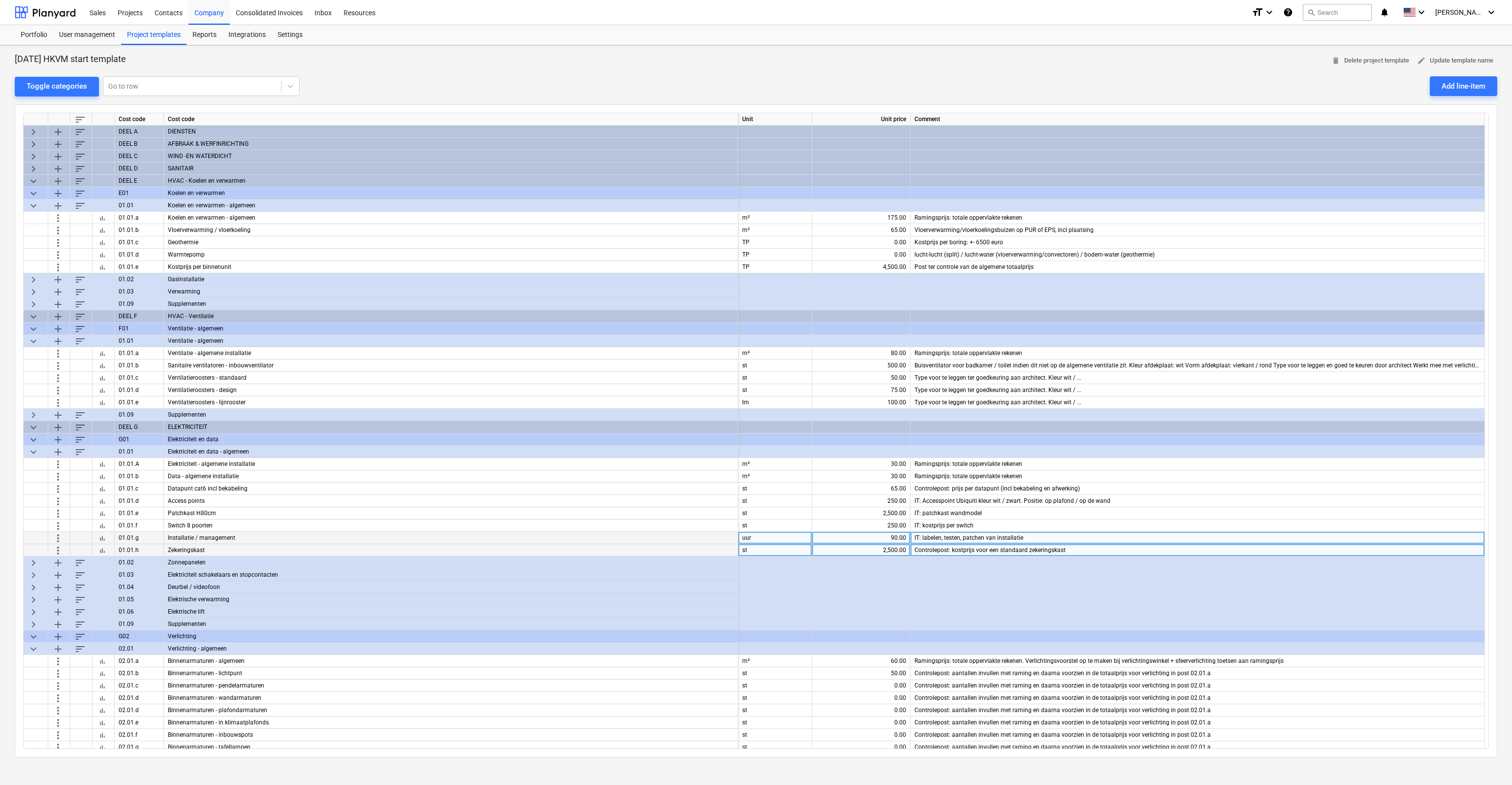
scroll to position [49, 0]
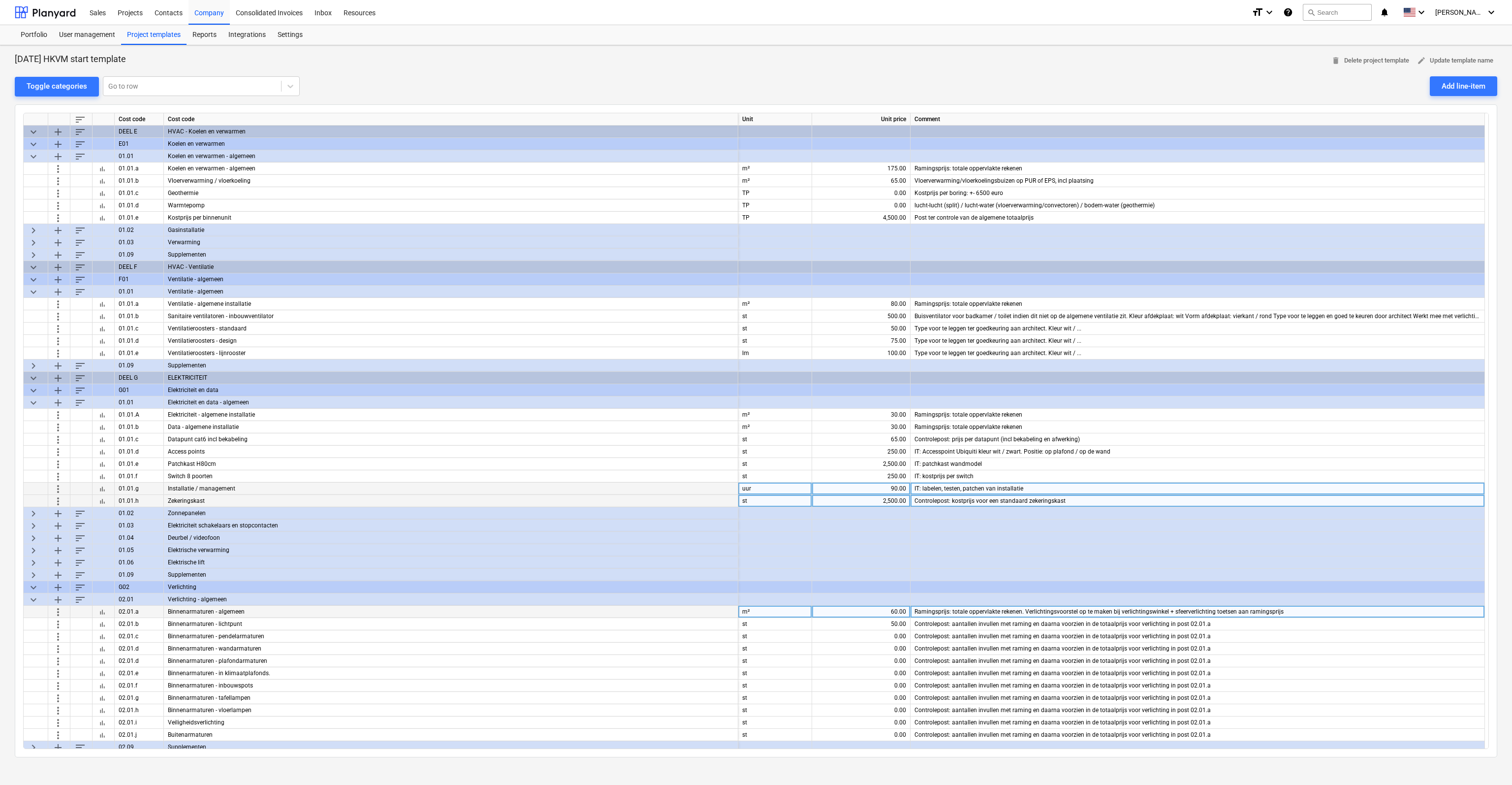
click at [880, 614] on div "60.00" at bounding box center [860, 612] width 90 height 12
type input "75"
click at [868, 415] on div "30.00" at bounding box center [860, 415] width 90 height 12
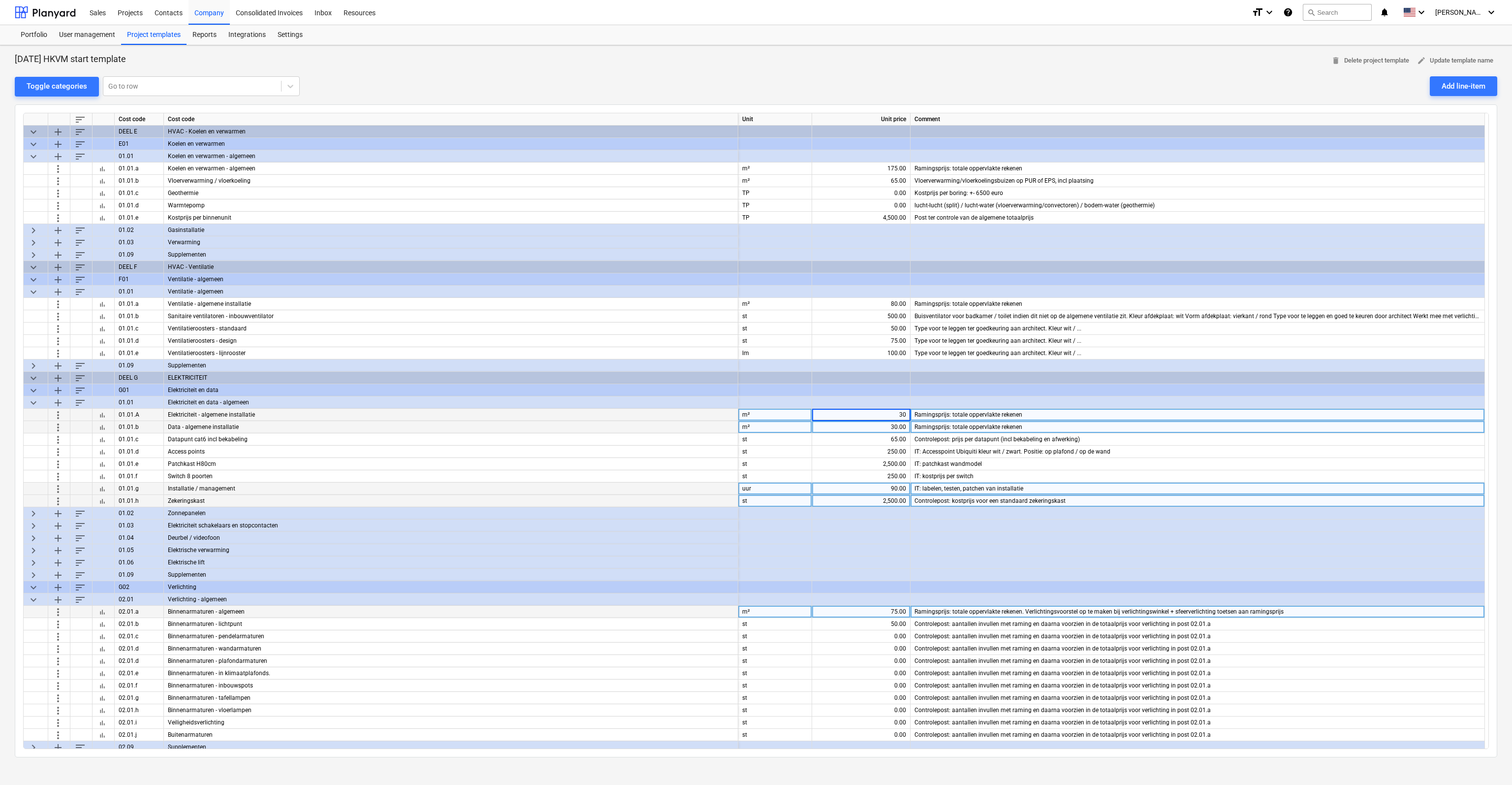
click at [870, 424] on div "30.00" at bounding box center [860, 427] width 90 height 12
click at [873, 416] on div "30.00" at bounding box center [860, 415] width 90 height 12
drag, startPoint x: 883, startPoint y: 417, endPoint x: 913, endPoint y: 411, distance: 30.6
click at [0, 0] on div "more_vert bar_chart 01.01.A Elektriciteit - algemene installatie m² 50 Ramingsp…" at bounding box center [0, 0] width 0 height 0
type input "60"
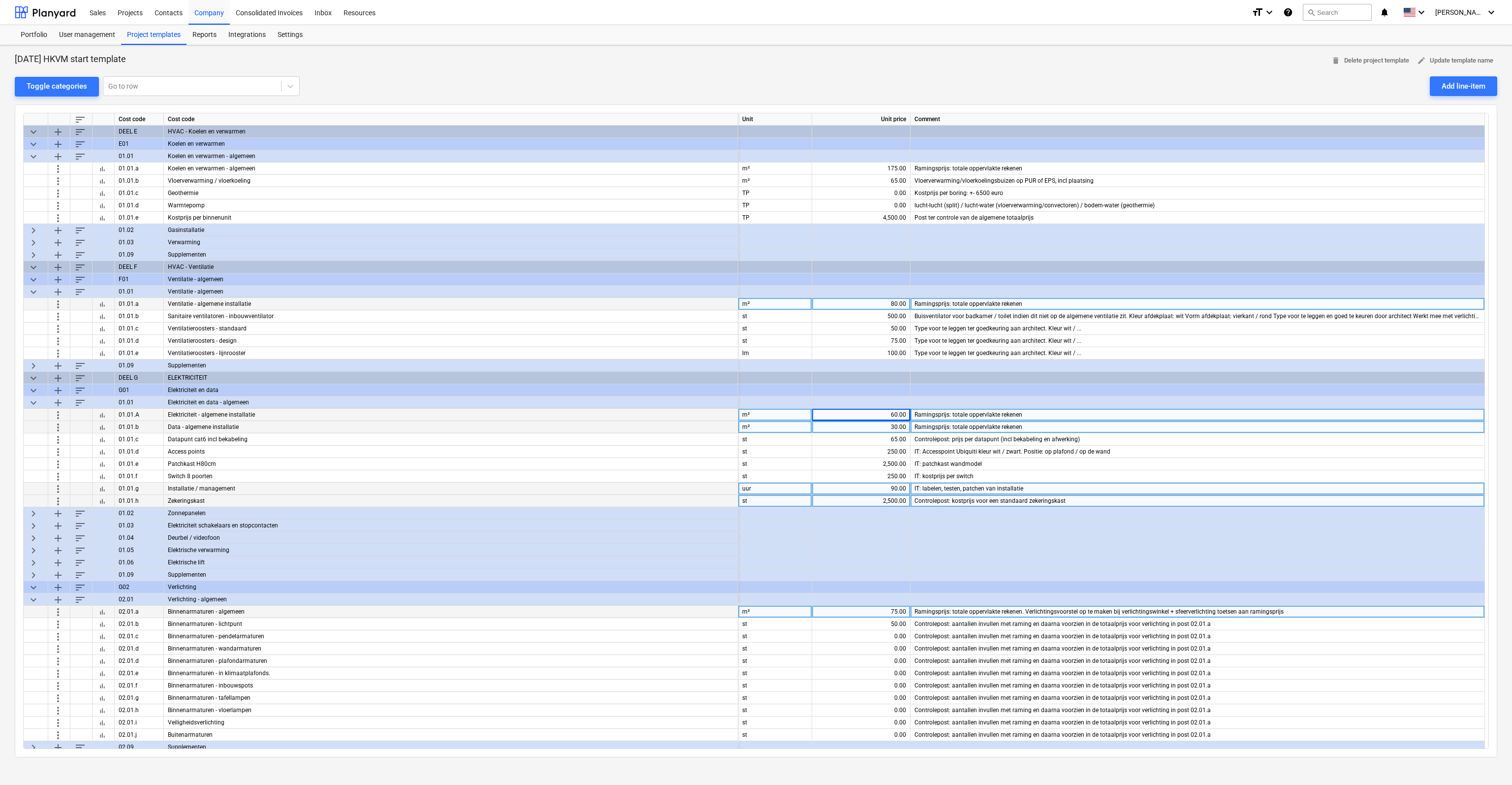
click at [870, 301] on div "80.00" at bounding box center [860, 304] width 90 height 12
type input "100"
click at [866, 165] on div "175.00" at bounding box center [860, 169] width 90 height 12
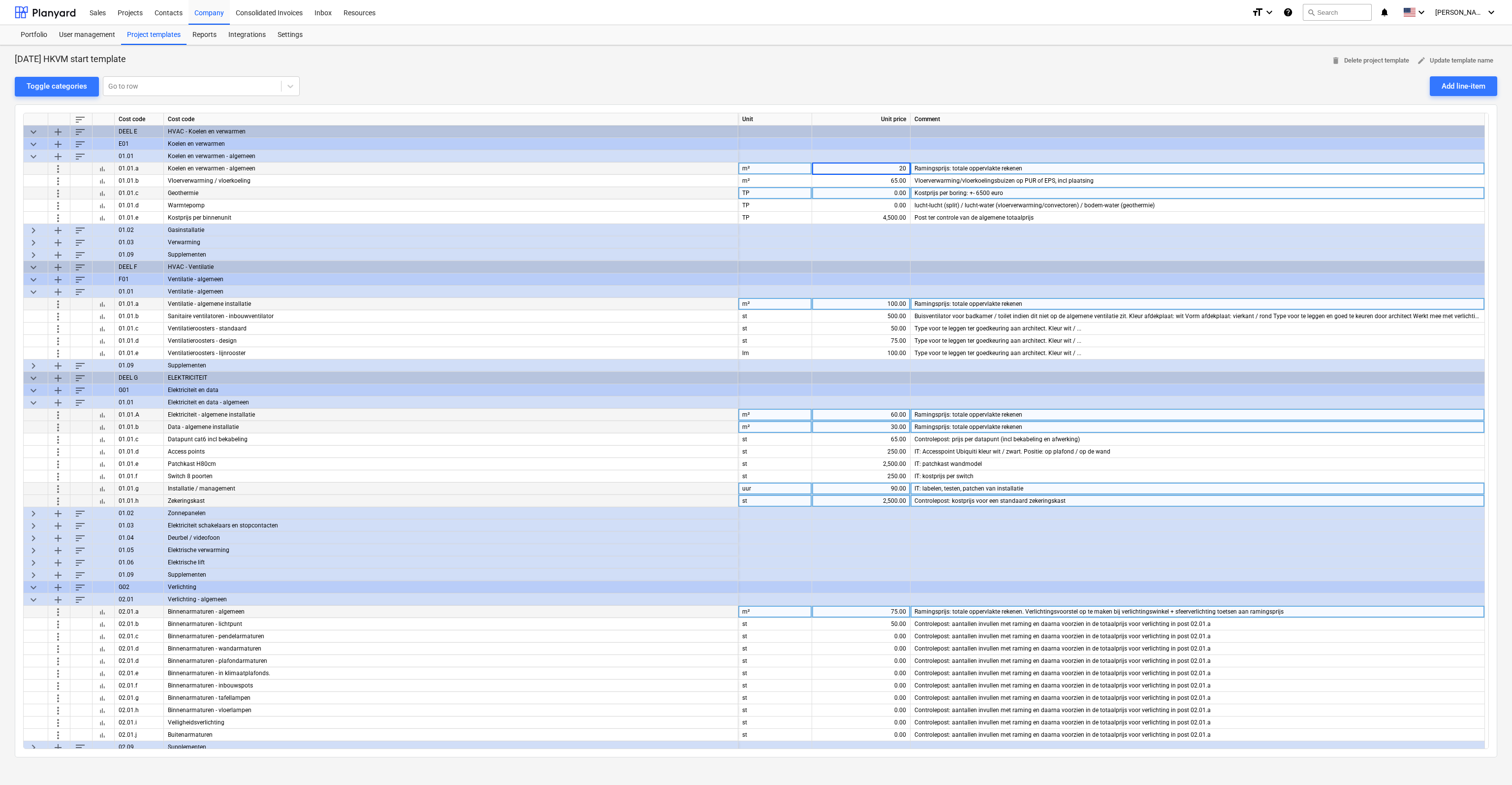
type input "200"
click at [869, 175] on div "65.00" at bounding box center [860, 181] width 90 height 12
type input "70"
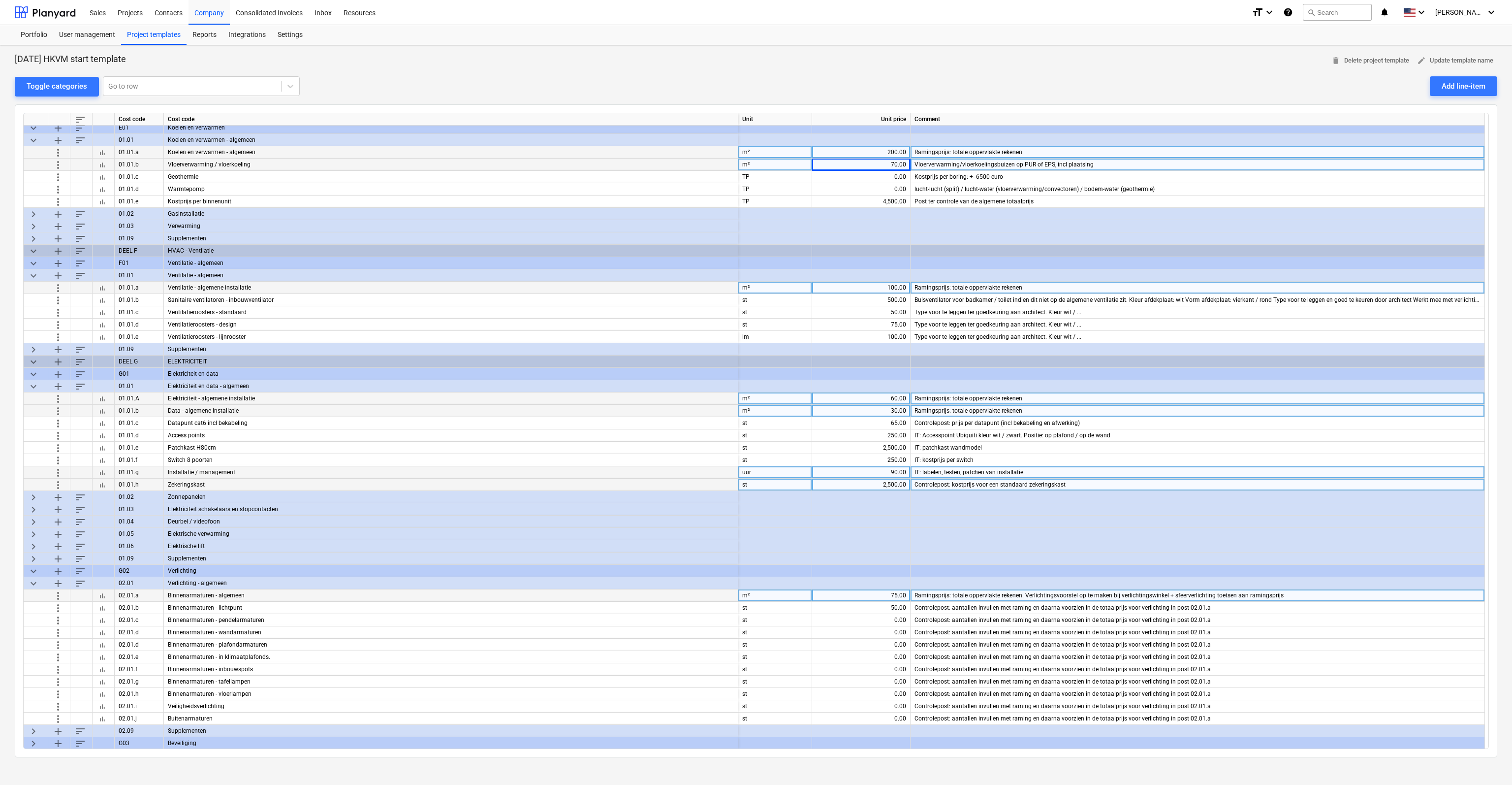
scroll to position [177, 0]
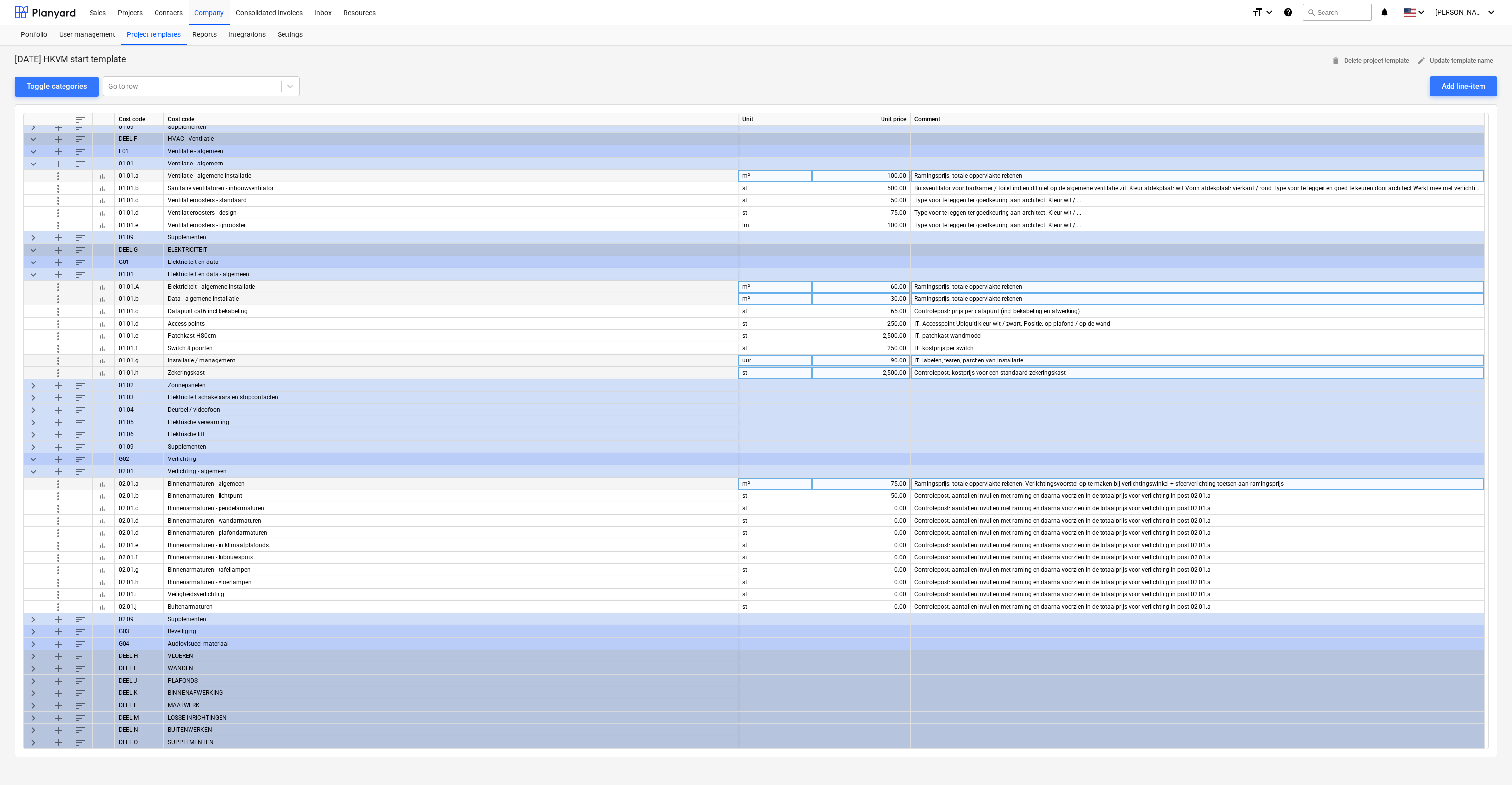
click at [180, 679] on div "PLAFONDS" at bounding box center [451, 681] width 574 height 12
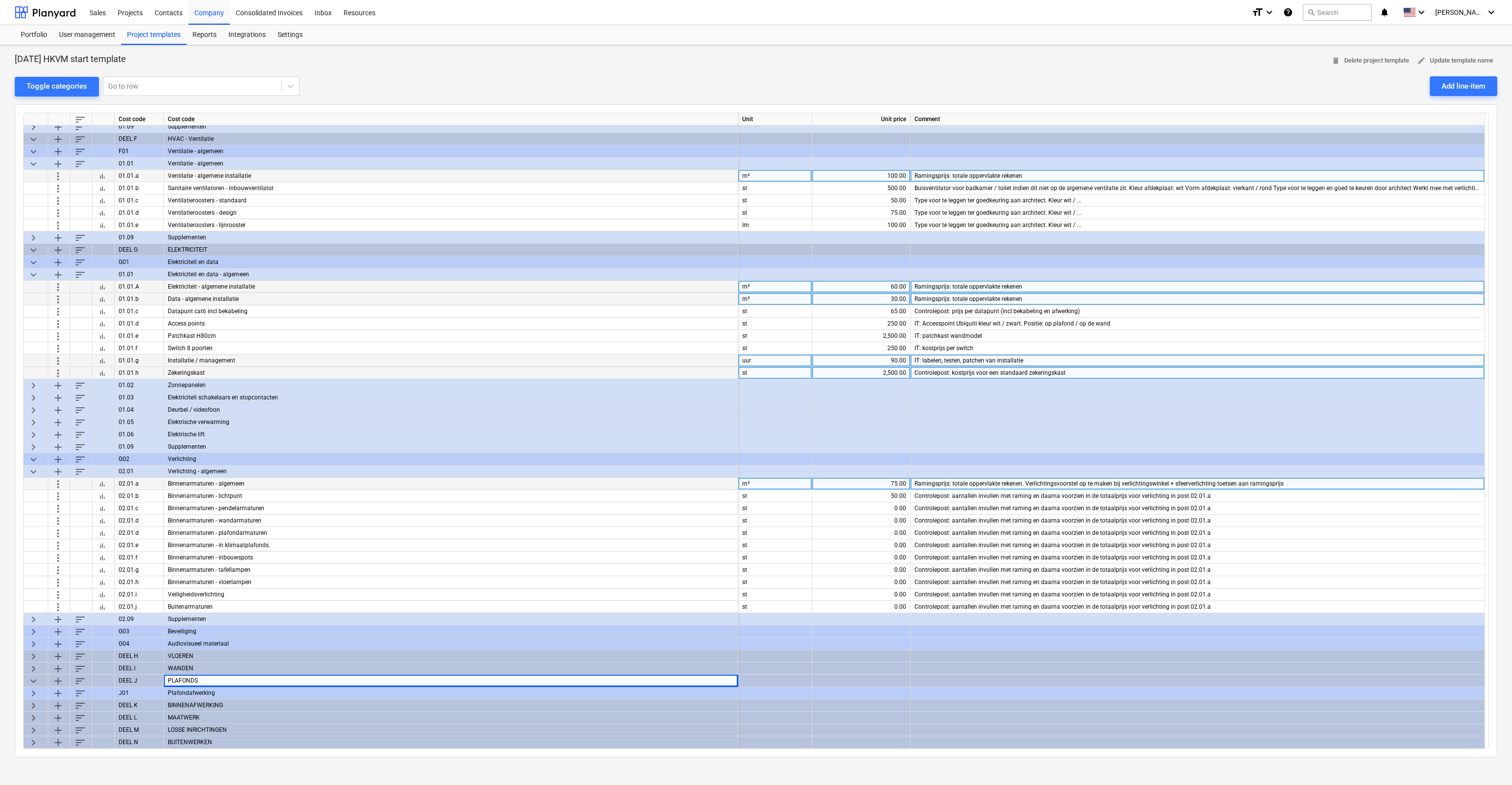
click at [174, 691] on div "Plafondafwerking" at bounding box center [451, 693] width 574 height 12
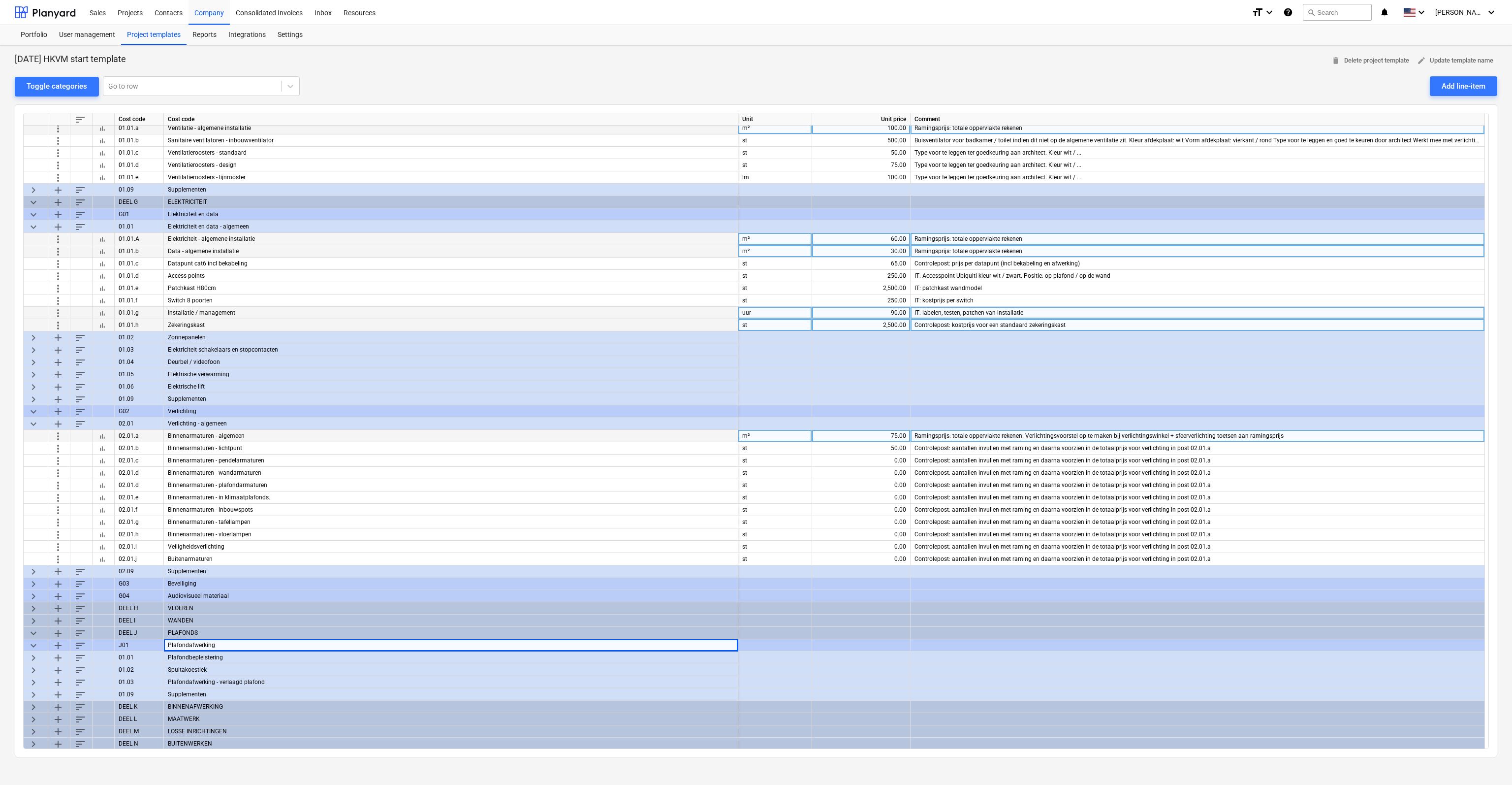
scroll to position [227, 0]
click at [182, 682] on div "Plafondafwerking - verlaagd plafond" at bounding box center [451, 681] width 574 height 12
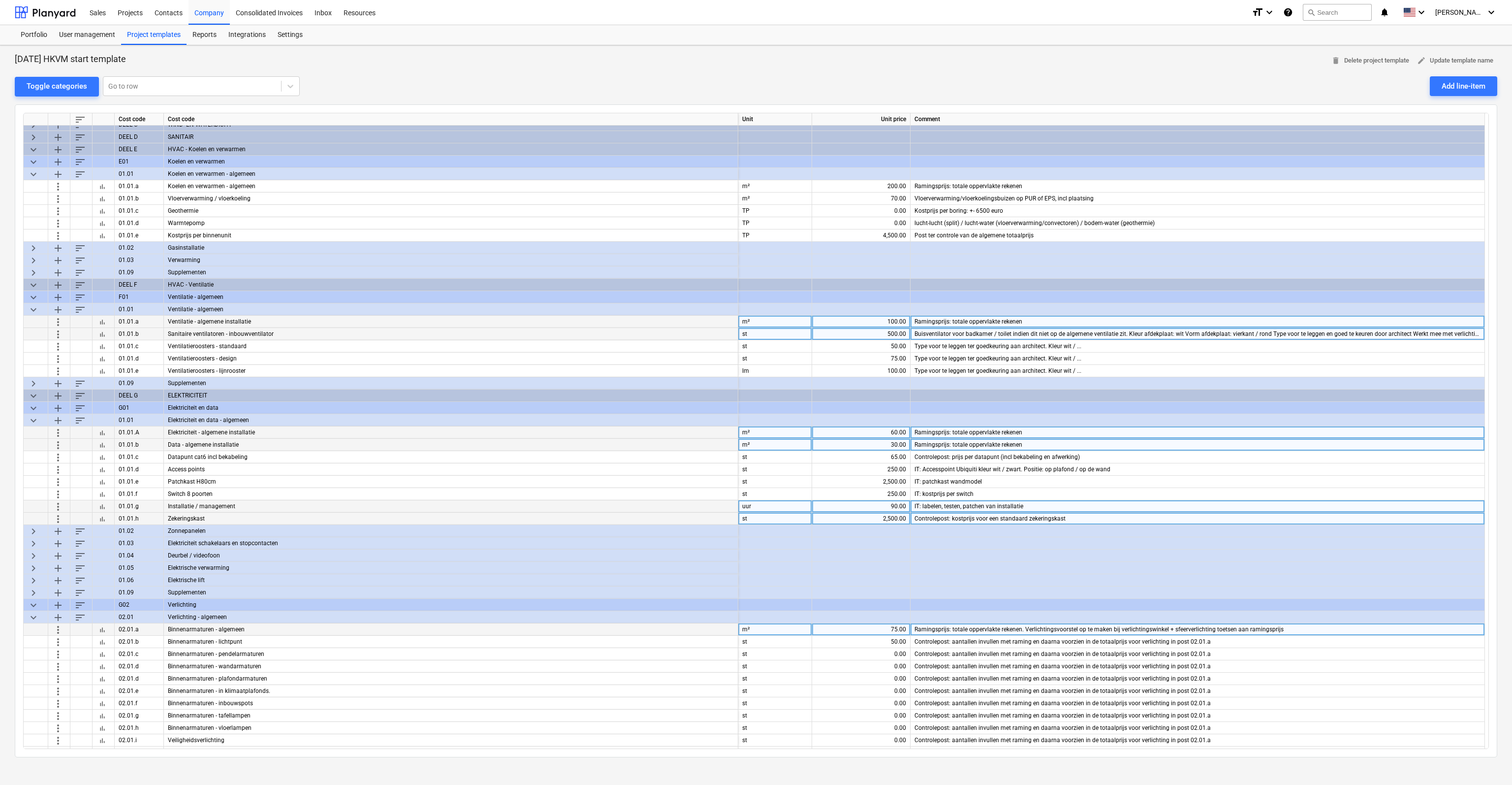
scroll to position [30, 0]
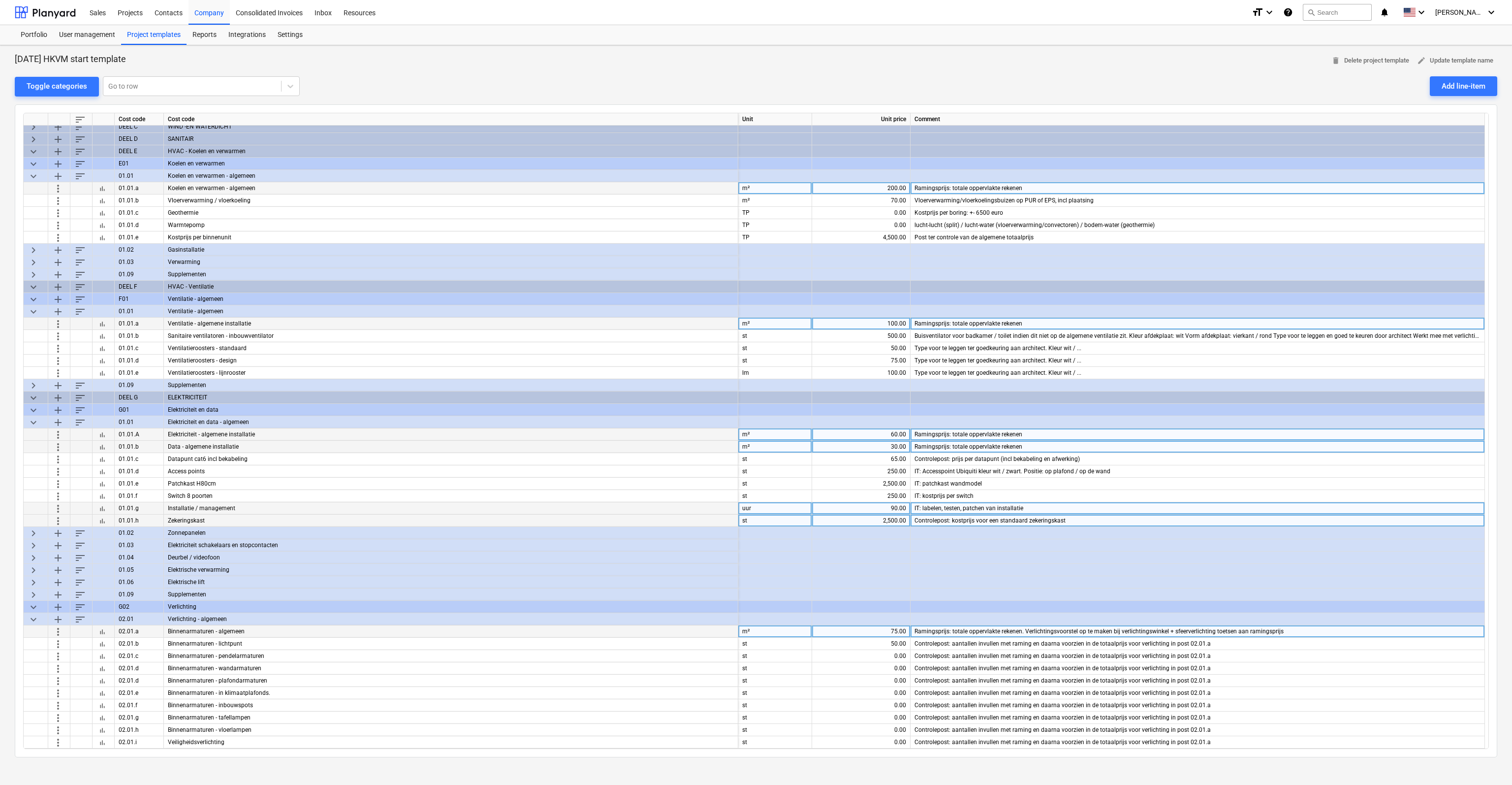
click at [888, 188] on div "200.00" at bounding box center [860, 188] width 90 height 12
click at [870, 320] on div "100.00" at bounding box center [860, 324] width 90 height 12
click at [892, 432] on div "60.00" at bounding box center [860, 435] width 90 height 12
click at [891, 445] on div "30.00" at bounding box center [860, 447] width 90 height 12
click at [872, 185] on div "200.00" at bounding box center [860, 188] width 90 height 12
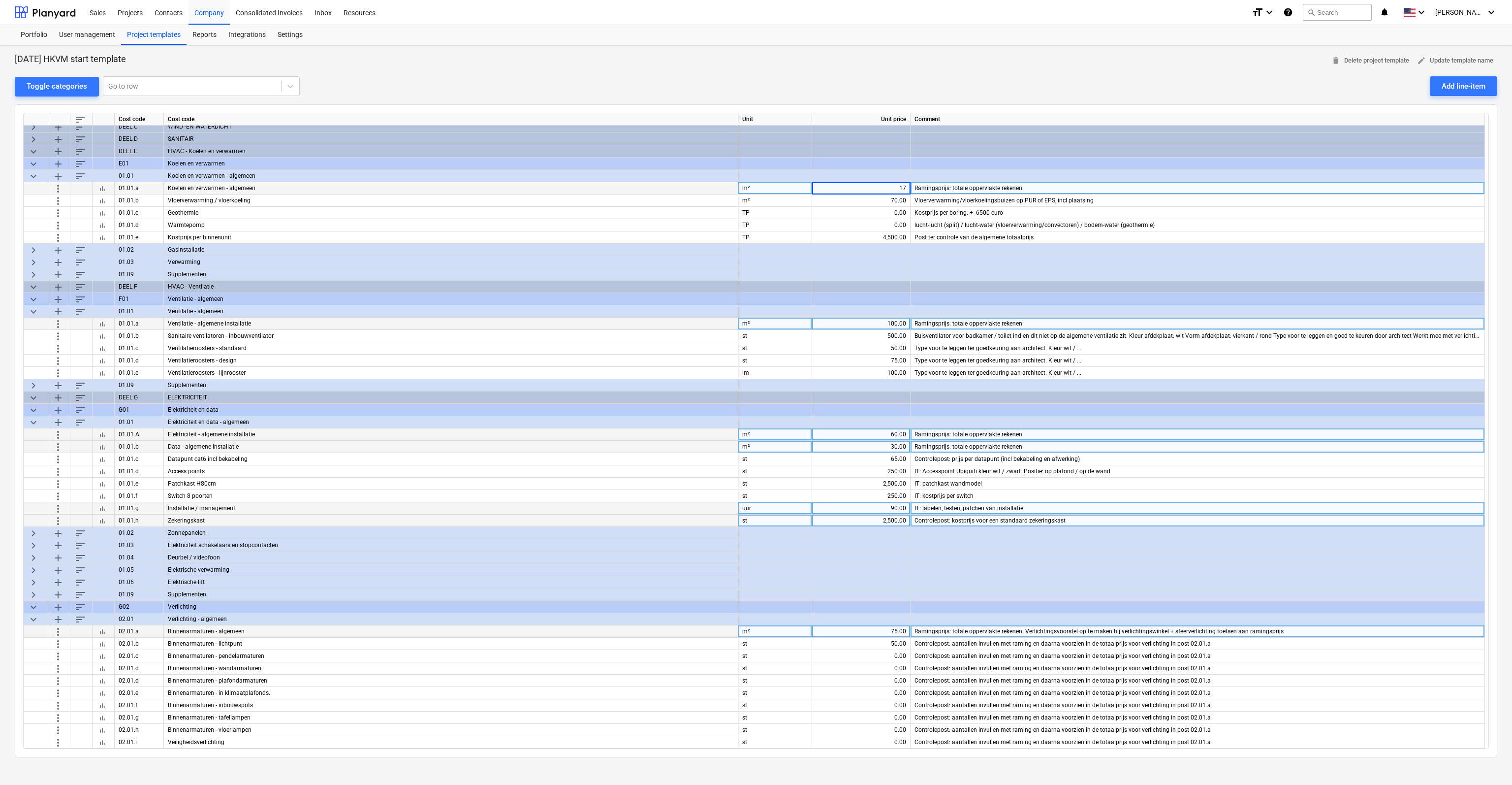
type input "175"
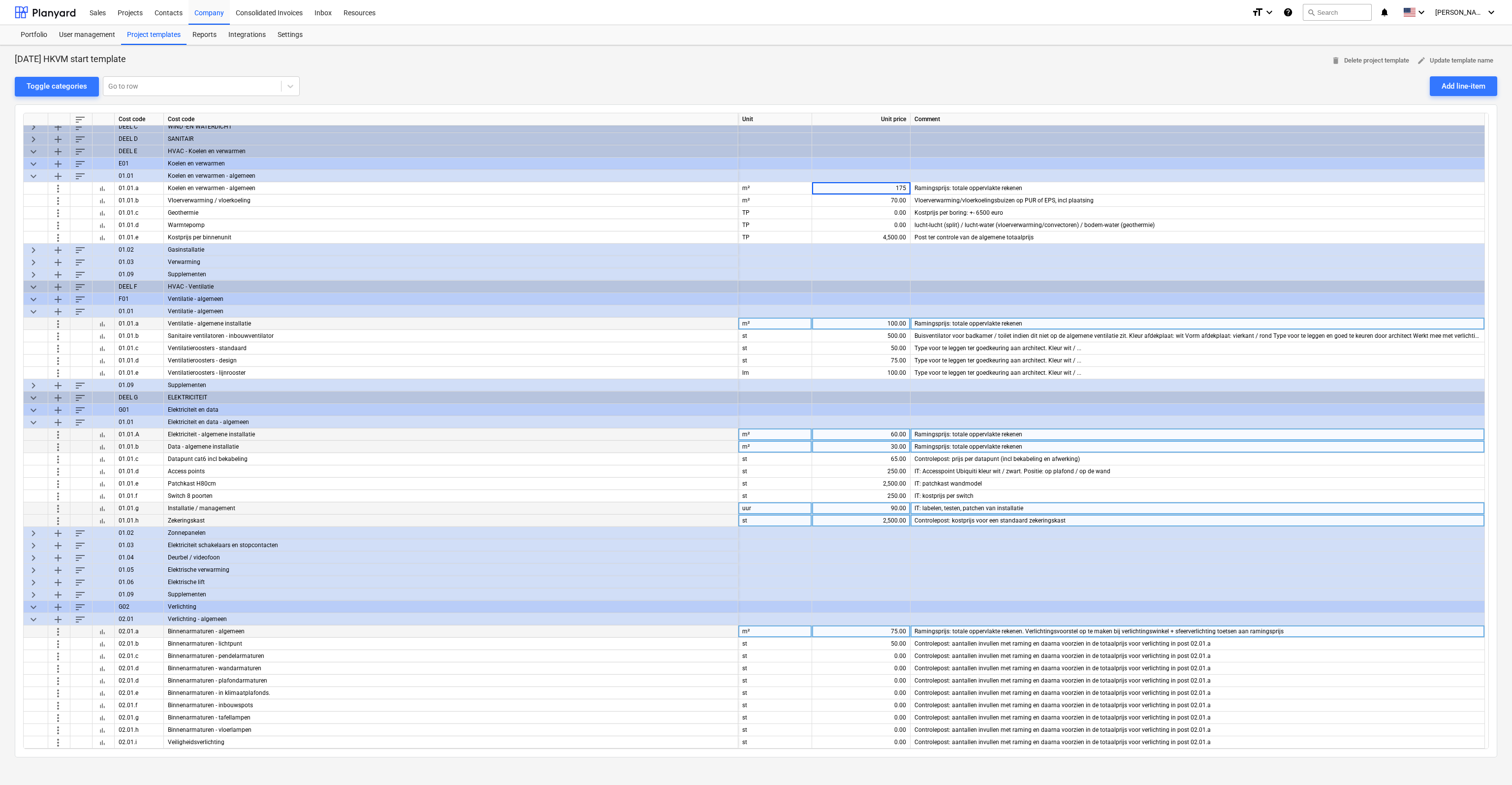
click at [863, 320] on div "100.00" at bounding box center [860, 324] width 90 height 12
click at [881, 323] on div "100.00" at bounding box center [860, 324] width 90 height 12
click at [882, 431] on div "60.00" at bounding box center [860, 435] width 90 height 12
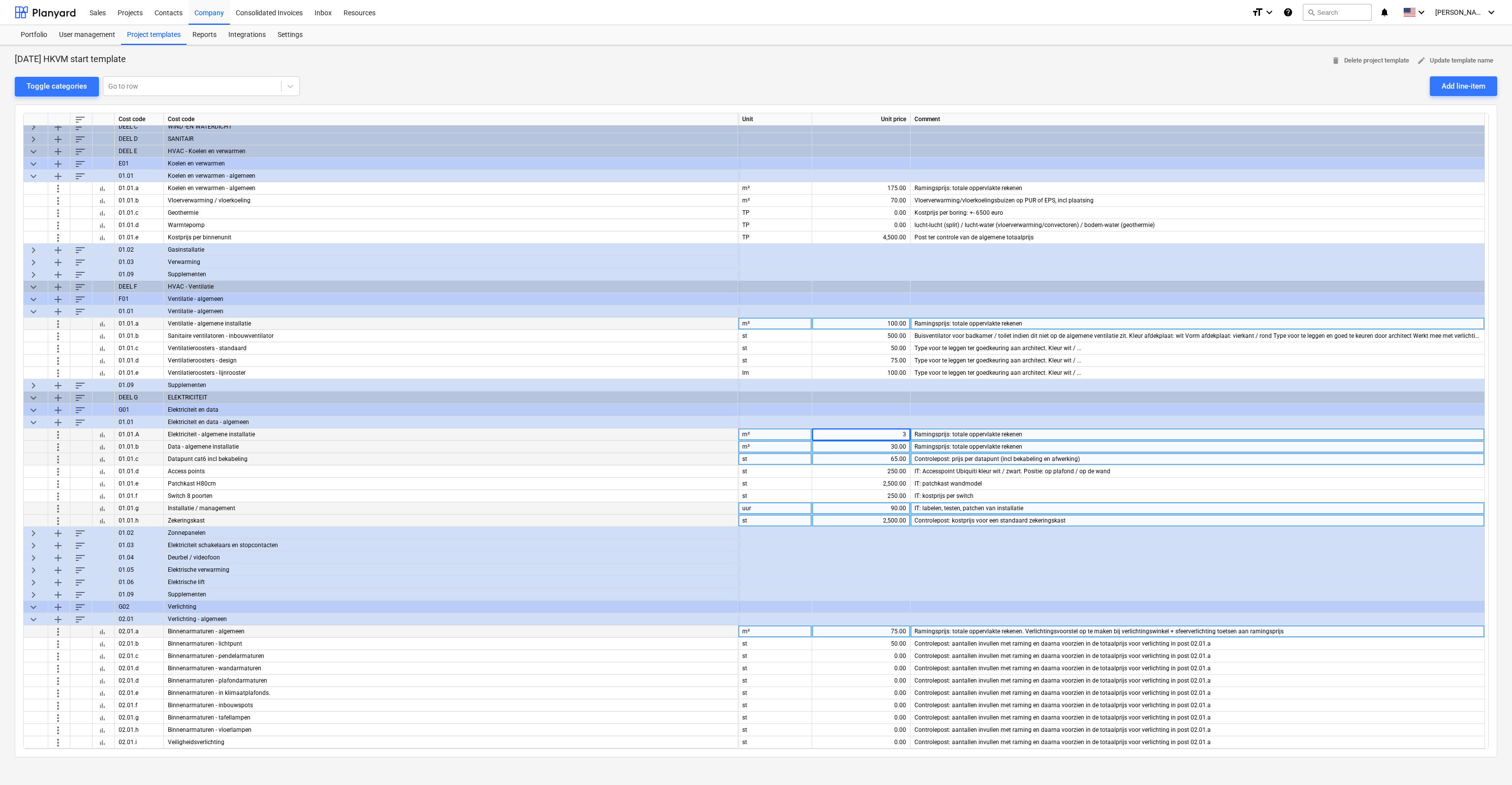
type input "30"
click at [883, 445] on div "30.00" at bounding box center [860, 447] width 90 height 12
click at [884, 433] on div "30.00" at bounding box center [860, 435] width 90 height 12
type input "40"
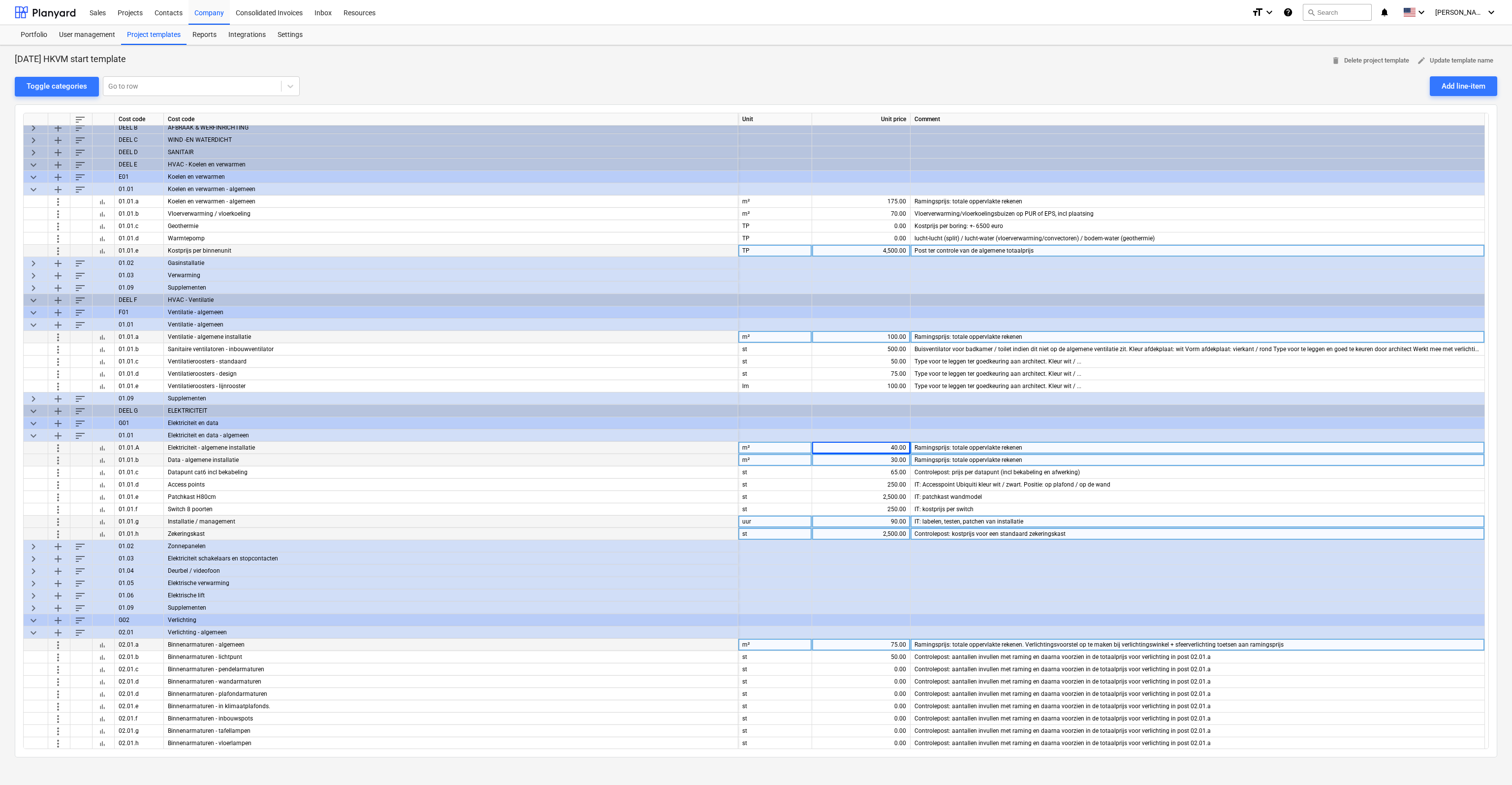
scroll to position [0, 0]
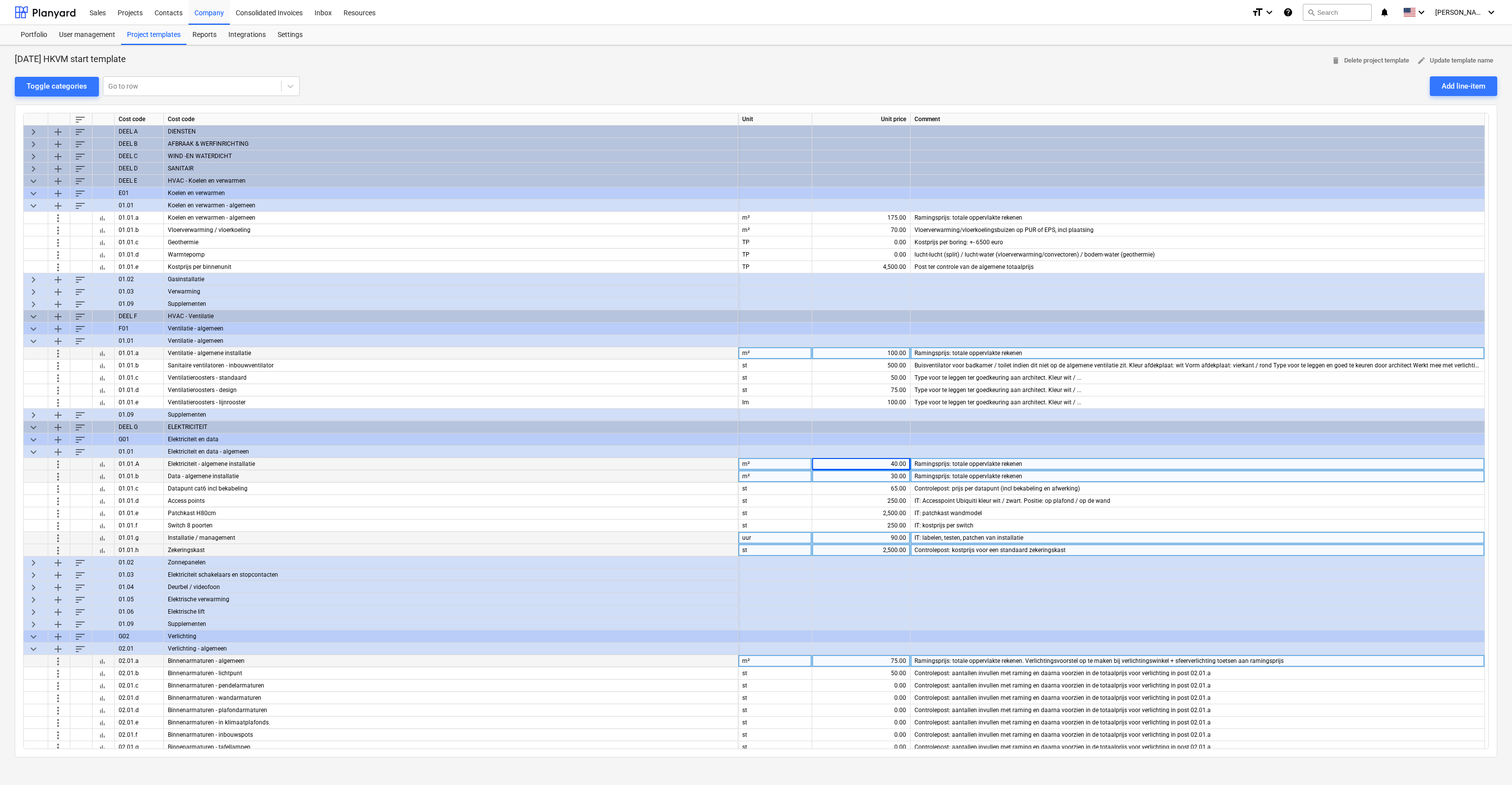
click at [881, 661] on div "75.00" at bounding box center [860, 661] width 90 height 12
type input "70"
click at [27, 10] on div at bounding box center [45, 12] width 61 height 25
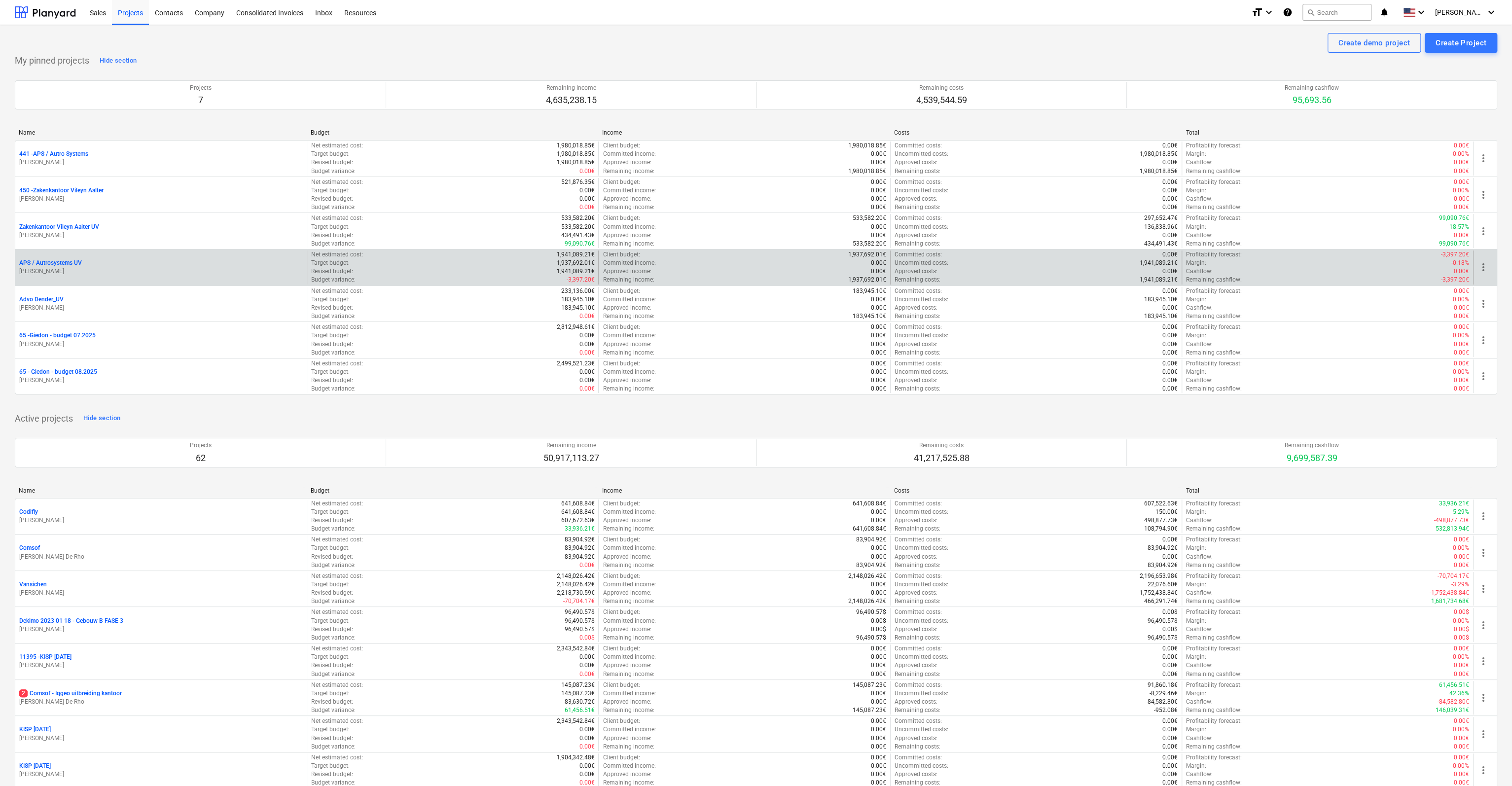
click at [47, 260] on p "APS / Autrosystems UV" at bounding box center [50, 262] width 63 height 8
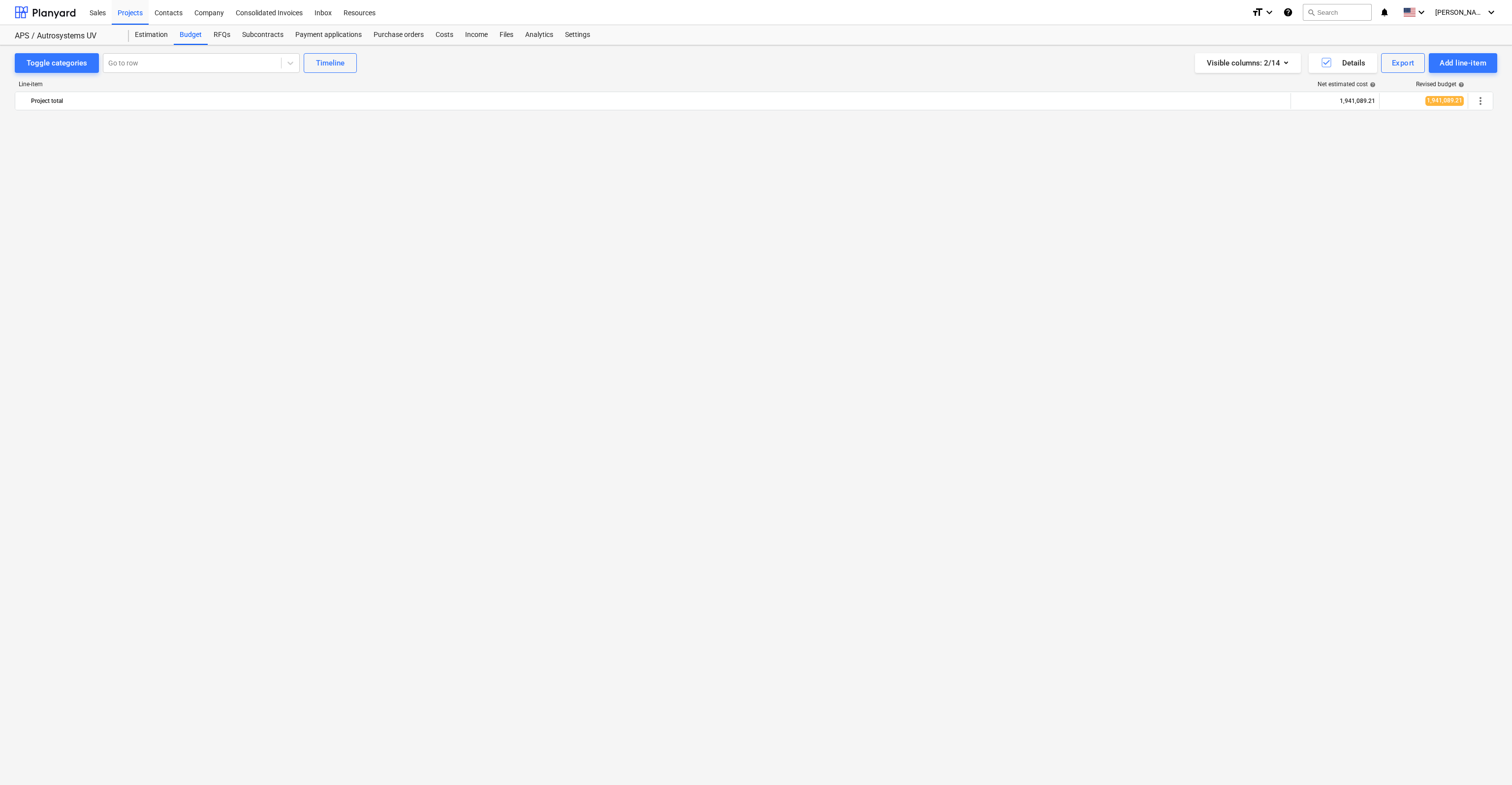
scroll to position [1387, 0]
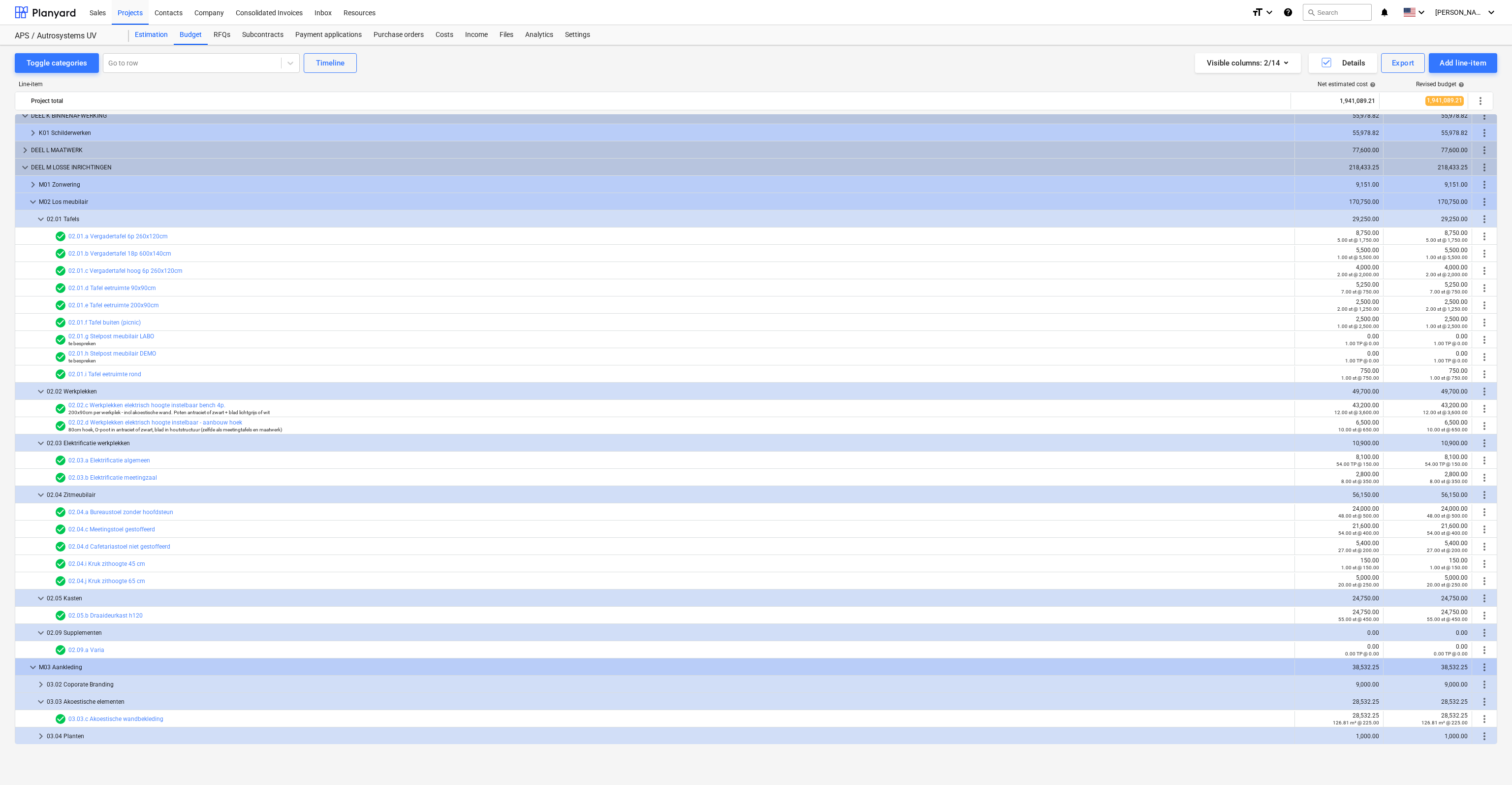
click at [164, 41] on div "Estimation" at bounding box center [151, 35] width 45 height 20
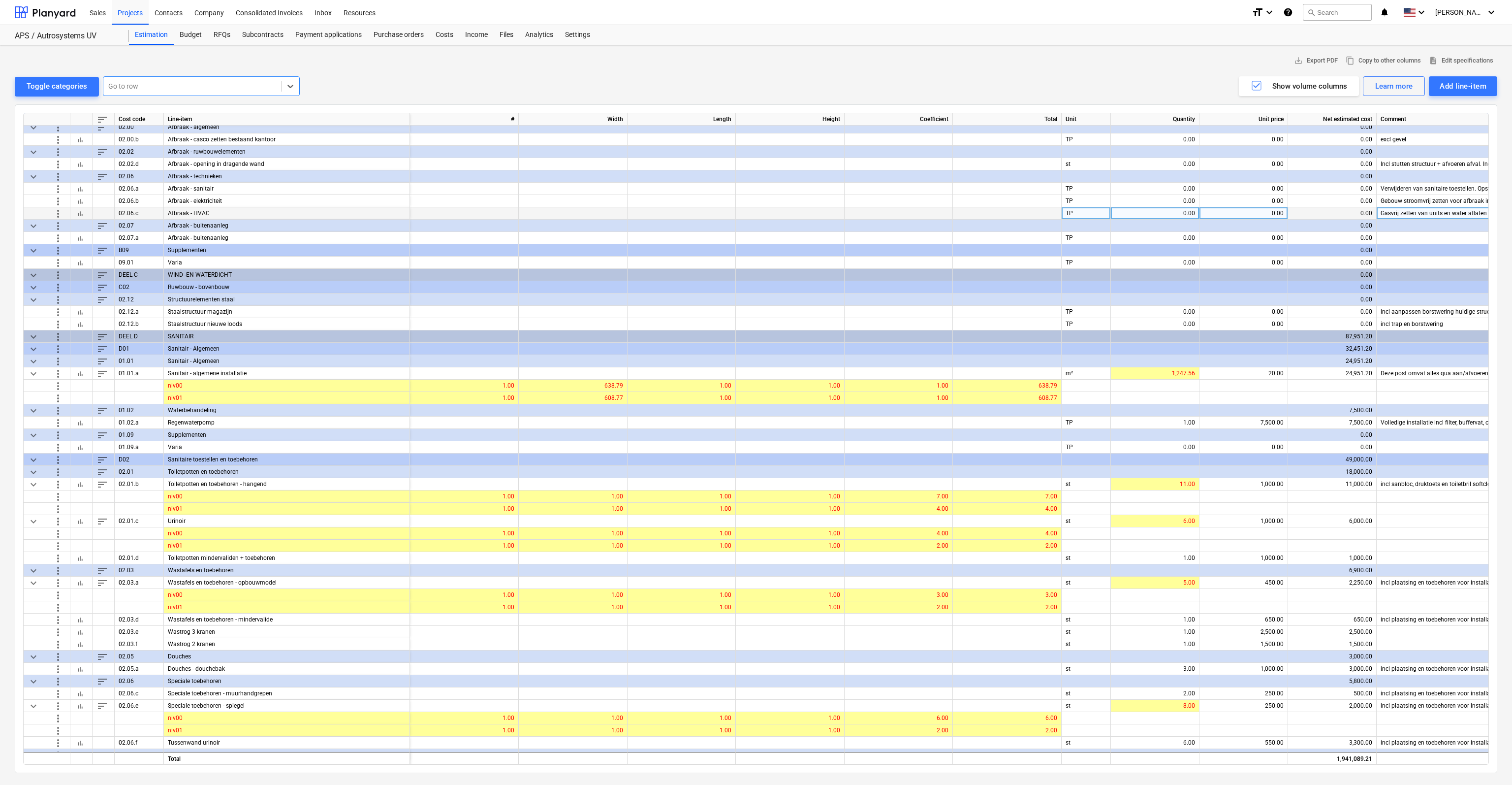
scroll to position [345, 0]
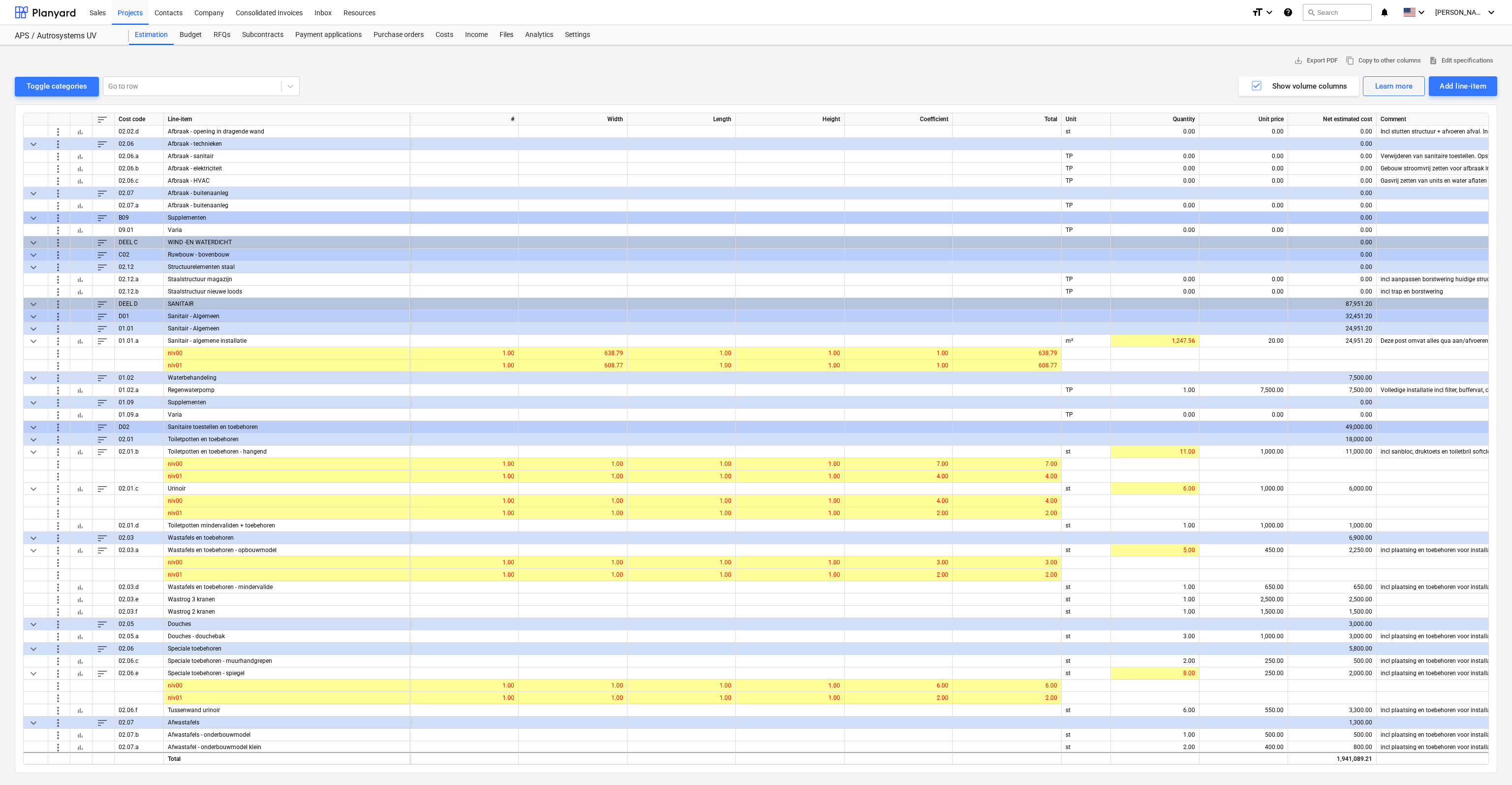
click at [788, 54] on div "save_alt Export PDF content_copy Copy to other columns description Edit specifi…" at bounding box center [756, 61] width 1482 height 16
click at [747, 57] on div "save_alt Export PDF content_copy Copy to other columns description Edit specifi…" at bounding box center [756, 61] width 1482 height 16
click at [737, 14] on div "Sales Projects Contacts Company Consolidated Invoices Inbox Resources" at bounding box center [664, 12] width 1160 height 25
